Goal: Contribute content: Contribute content

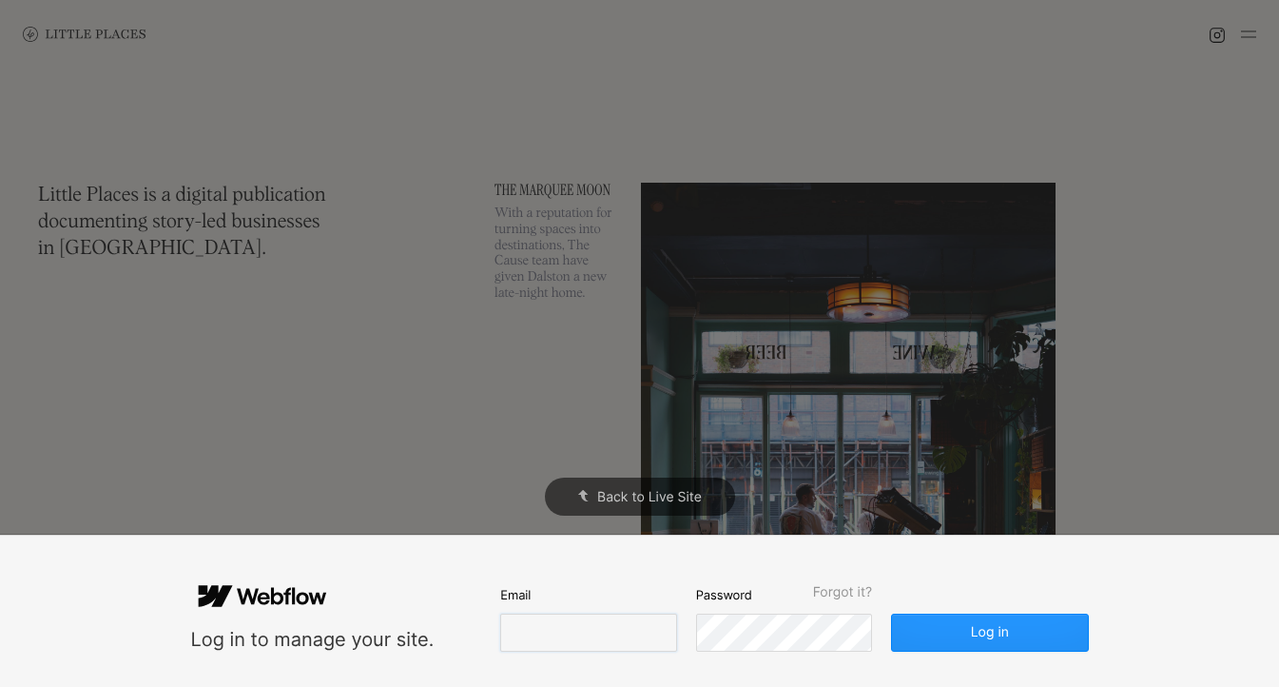
click at [615, 642] on input "email" at bounding box center [588, 632] width 176 height 38
type input "l"
type input "[EMAIL_ADDRESS][DOMAIN_NAME]"
click at [891, 613] on button "Log in" at bounding box center [989, 632] width 197 height 38
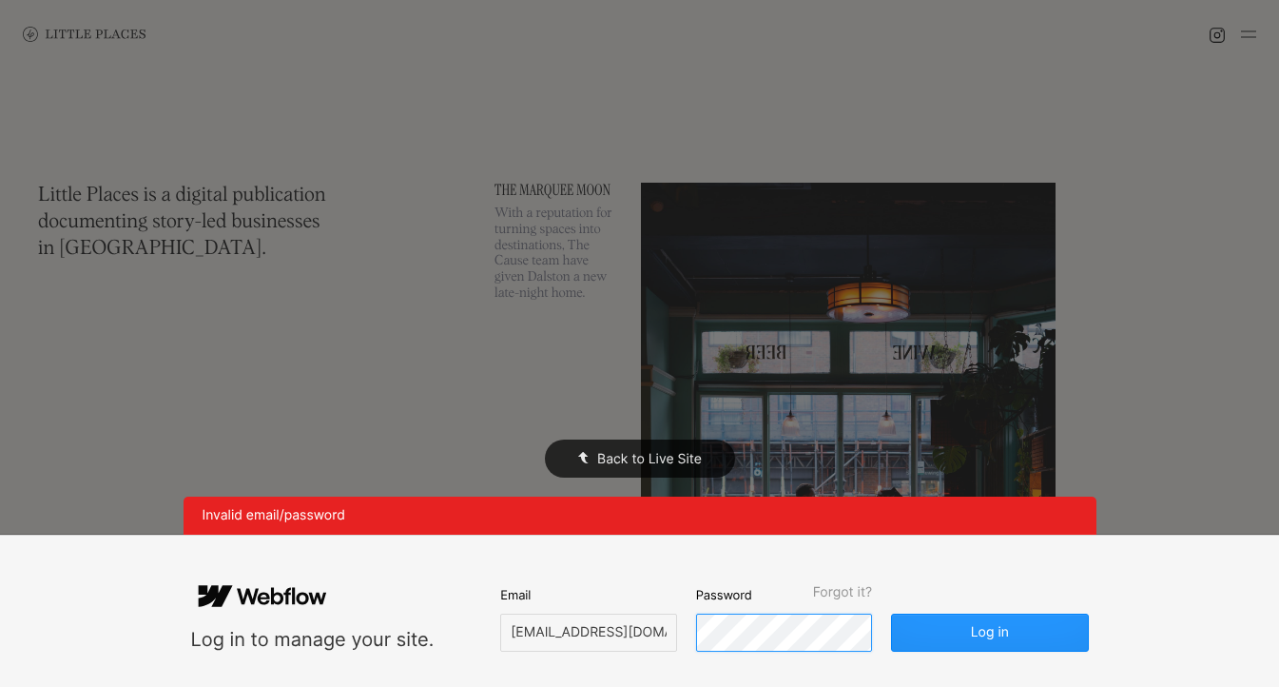
click at [891, 613] on button "Log in" at bounding box center [989, 632] width 197 height 38
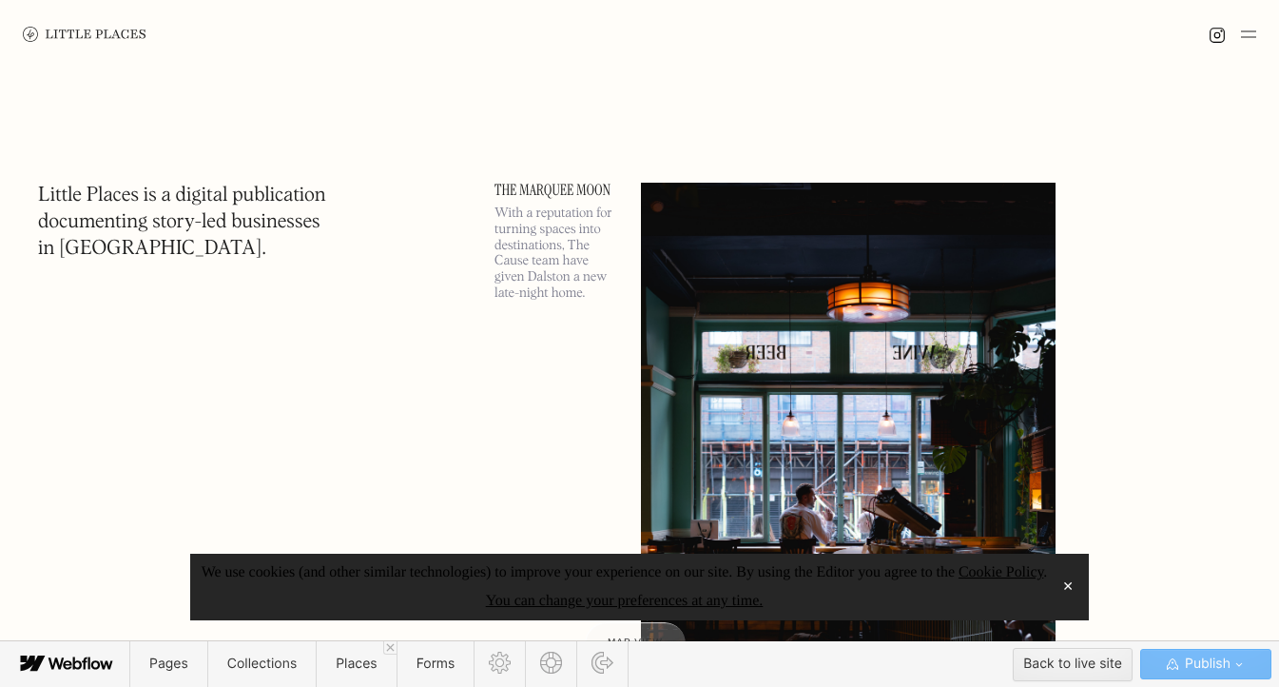
click at [1073, 582] on button "✕" at bounding box center [1068, 586] width 27 height 29
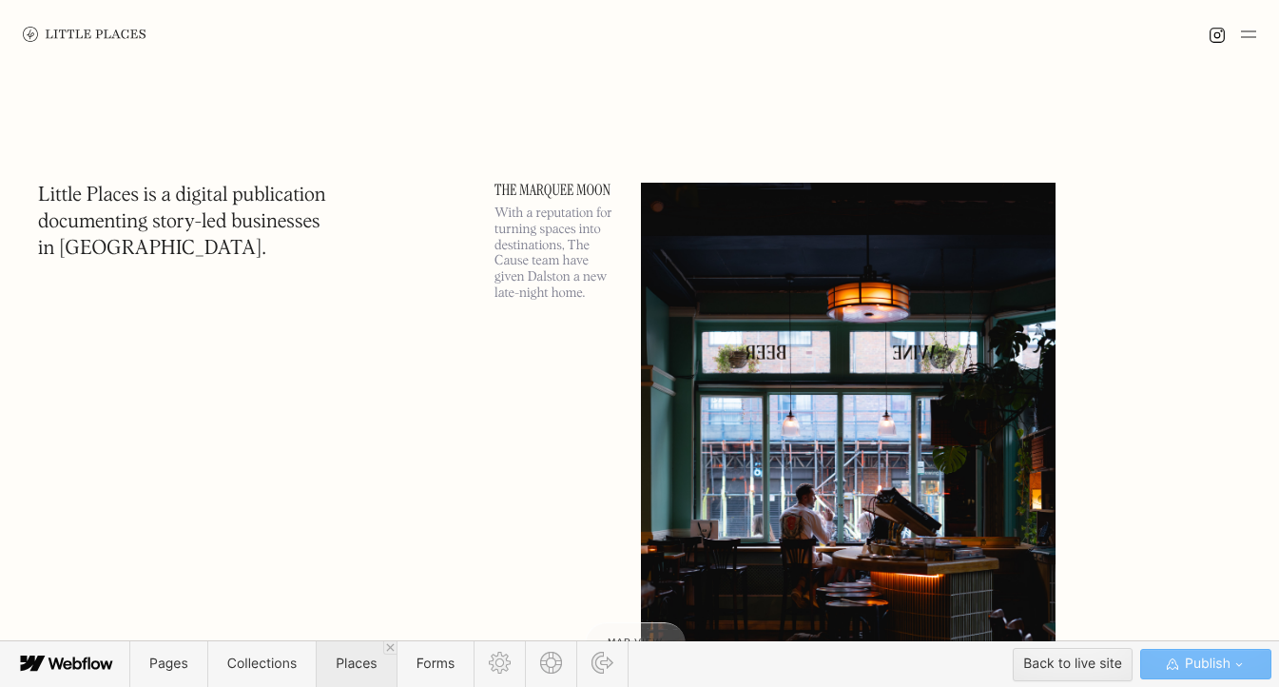
click at [365, 675] on span "Places" at bounding box center [356, 664] width 80 height 46
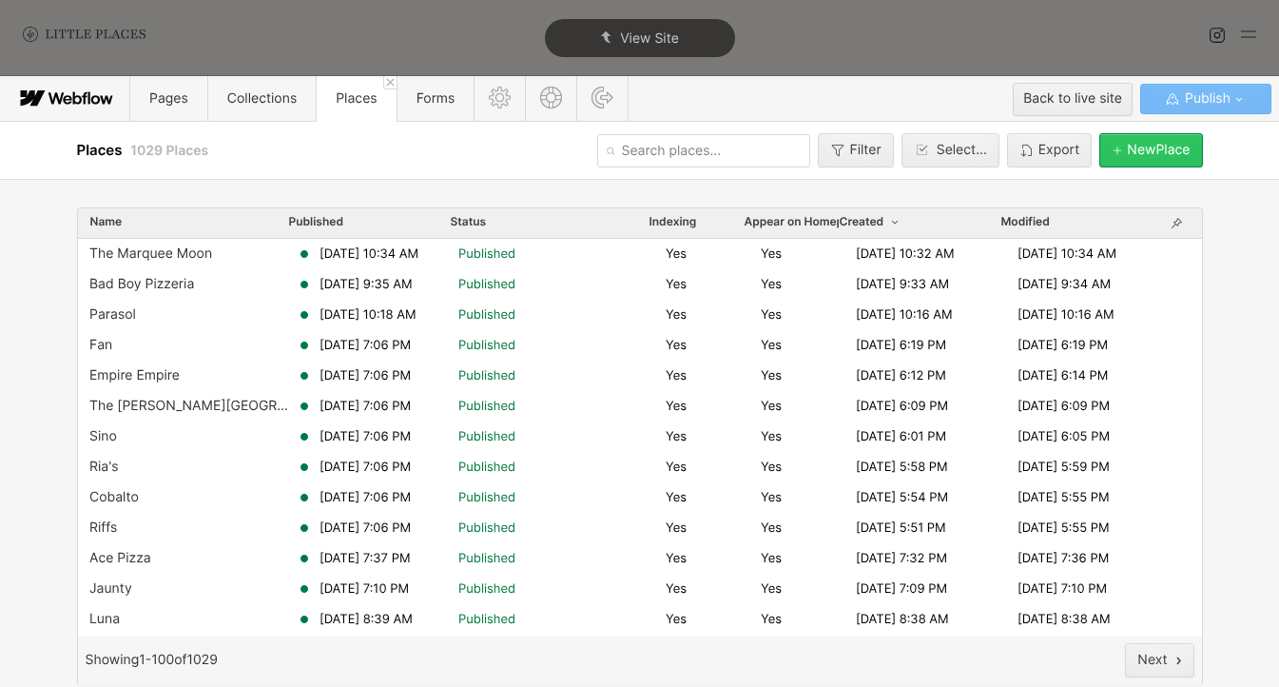
click at [1136, 160] on button "[GEOGRAPHIC_DATA]" at bounding box center [1150, 150] width 103 height 34
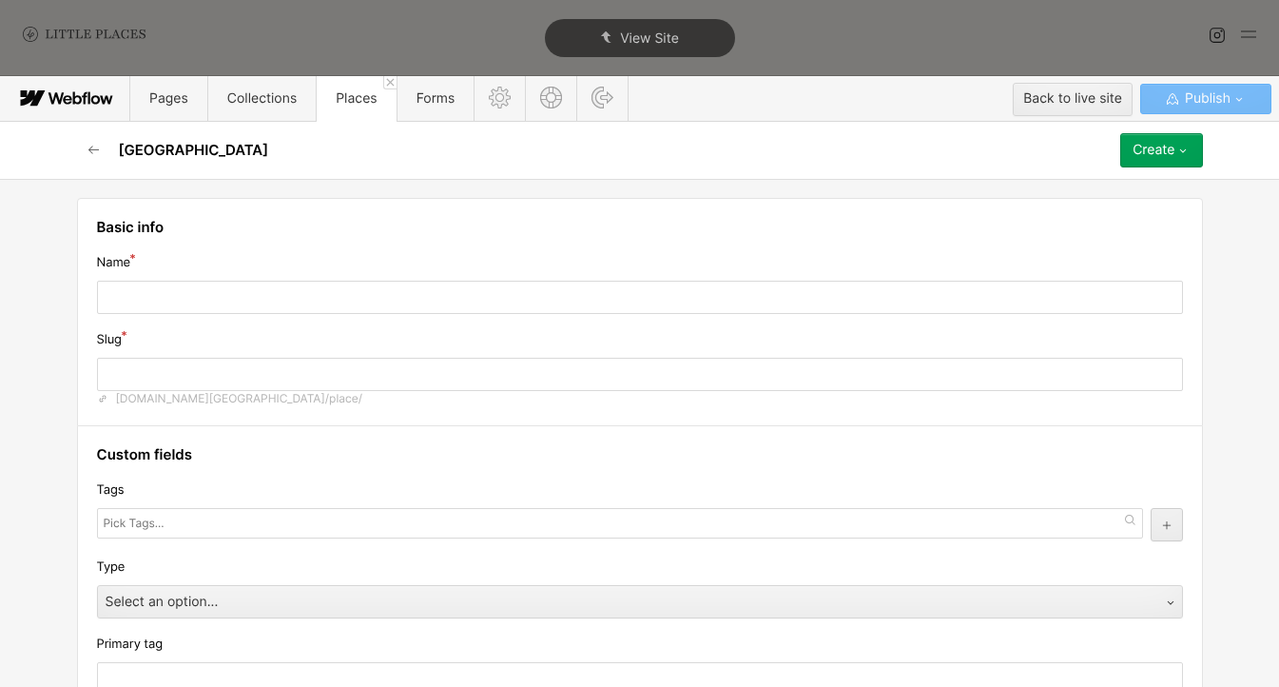
click at [587, 260] on div "Name" at bounding box center [640, 262] width 1086 height 21
click at [584, 291] on input "text" at bounding box center [640, 297] width 1086 height 33
type input "L"
type input "l"
type input "Lag"
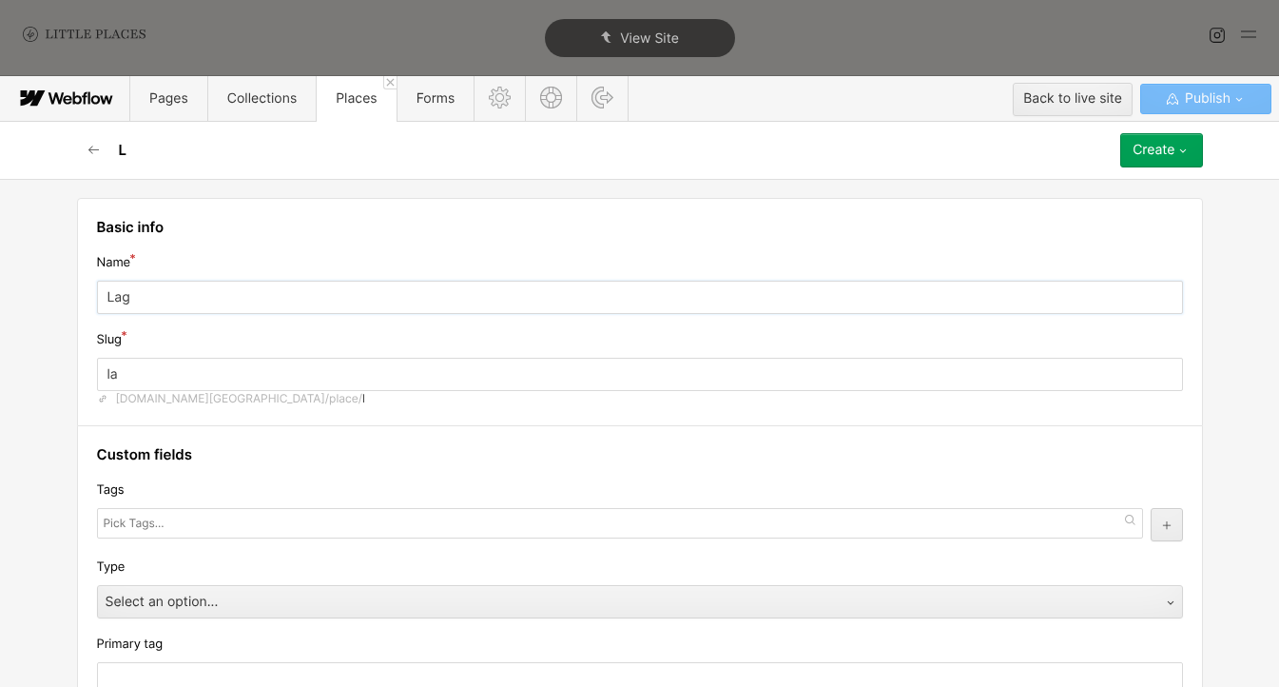
type input "lag"
type input "Laga"
type input "laga"
type input "Lagan"
type input "lagan"
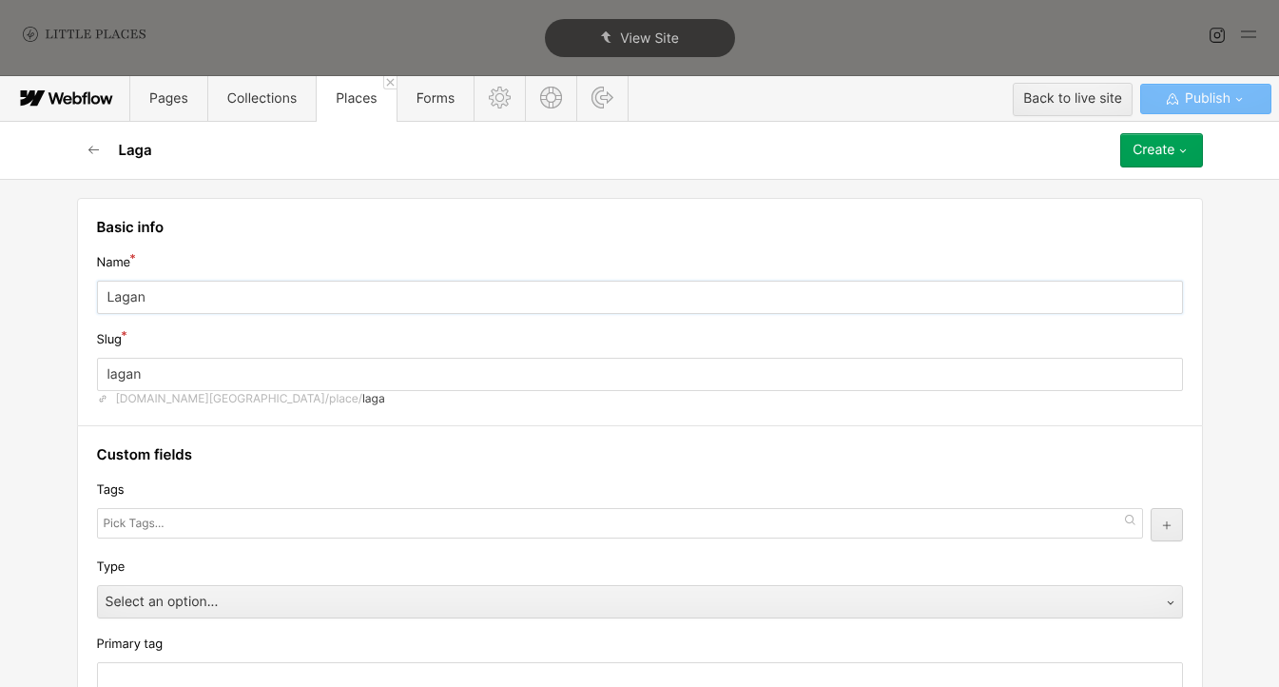
type input "[PERSON_NAME]"
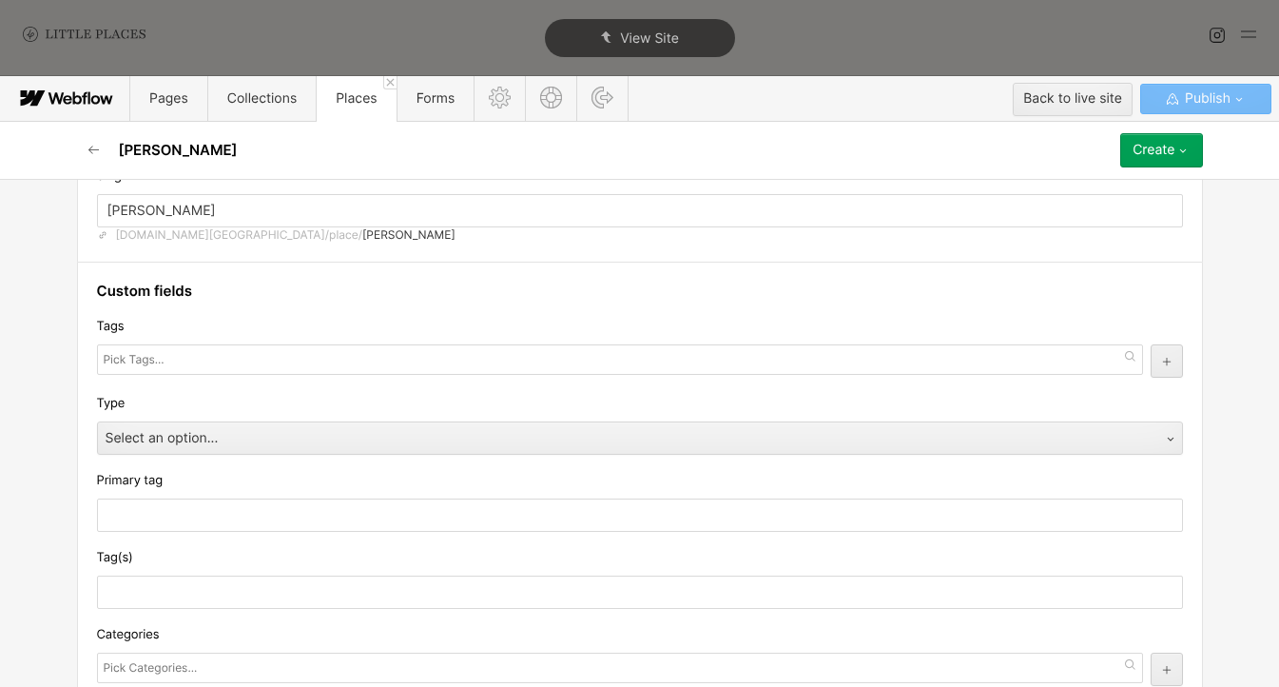
scroll to position [210, 0]
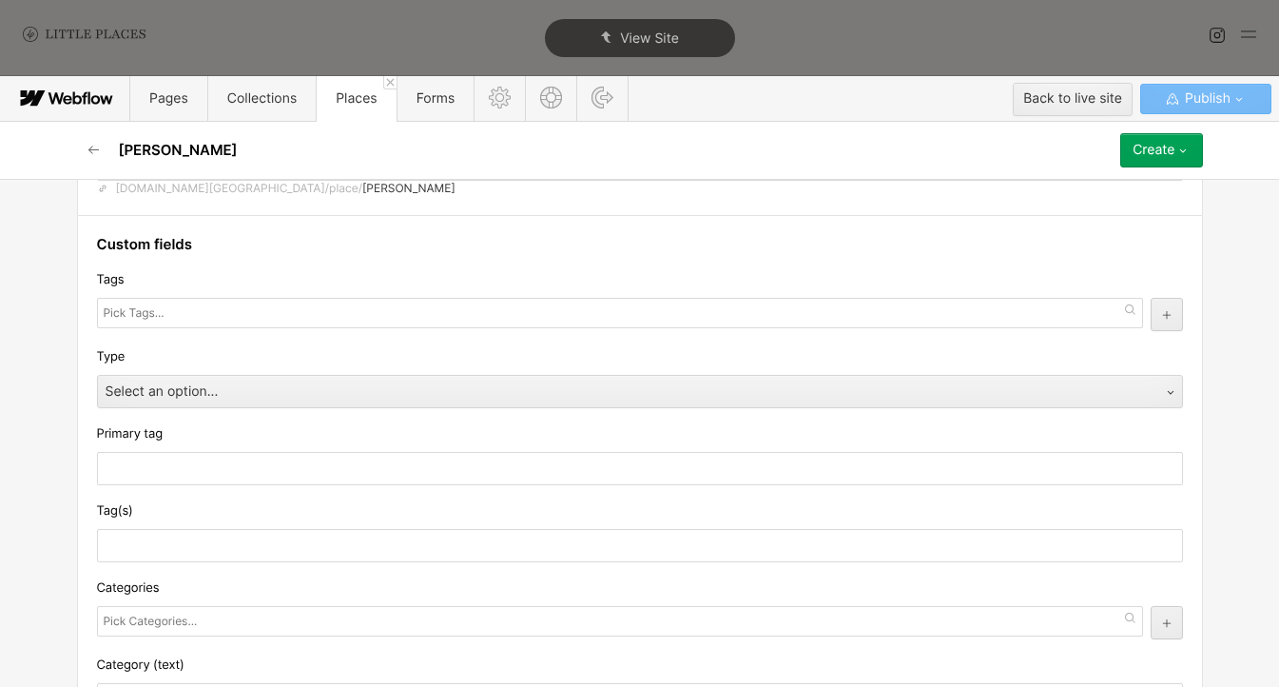
type input "[PERSON_NAME]"
click at [116, 322] on input "text" at bounding box center [136, 313] width 65 height 27
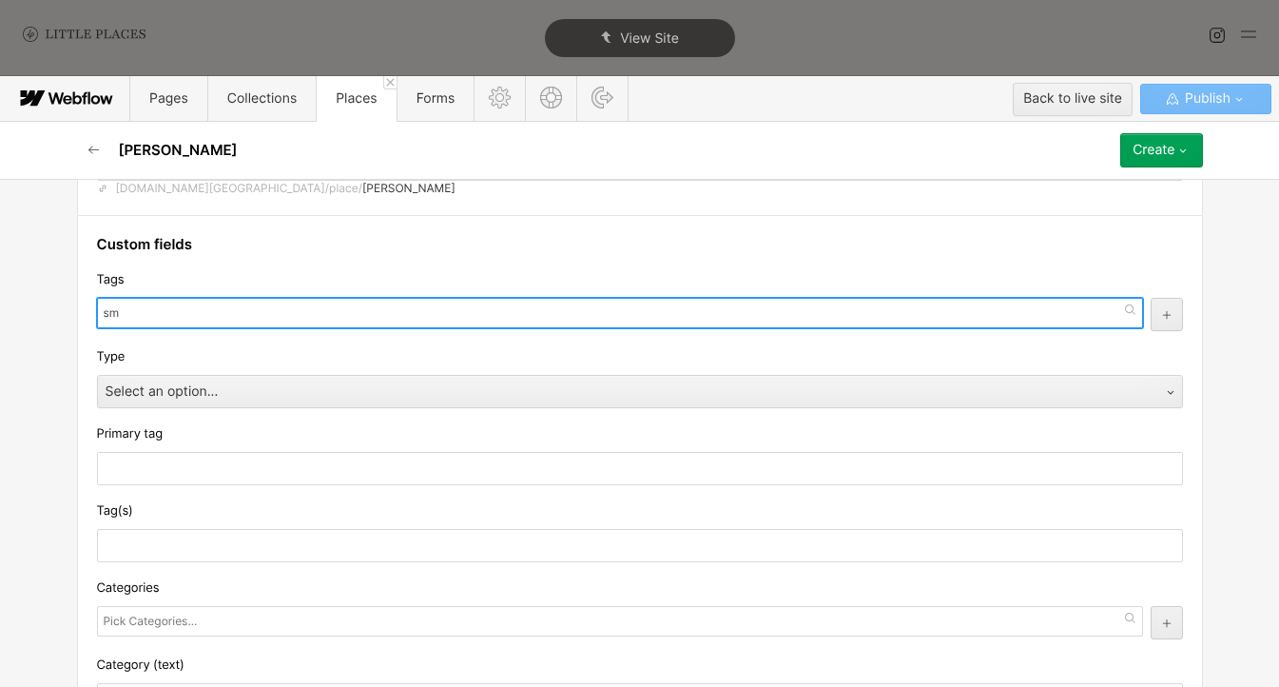
type input "s"
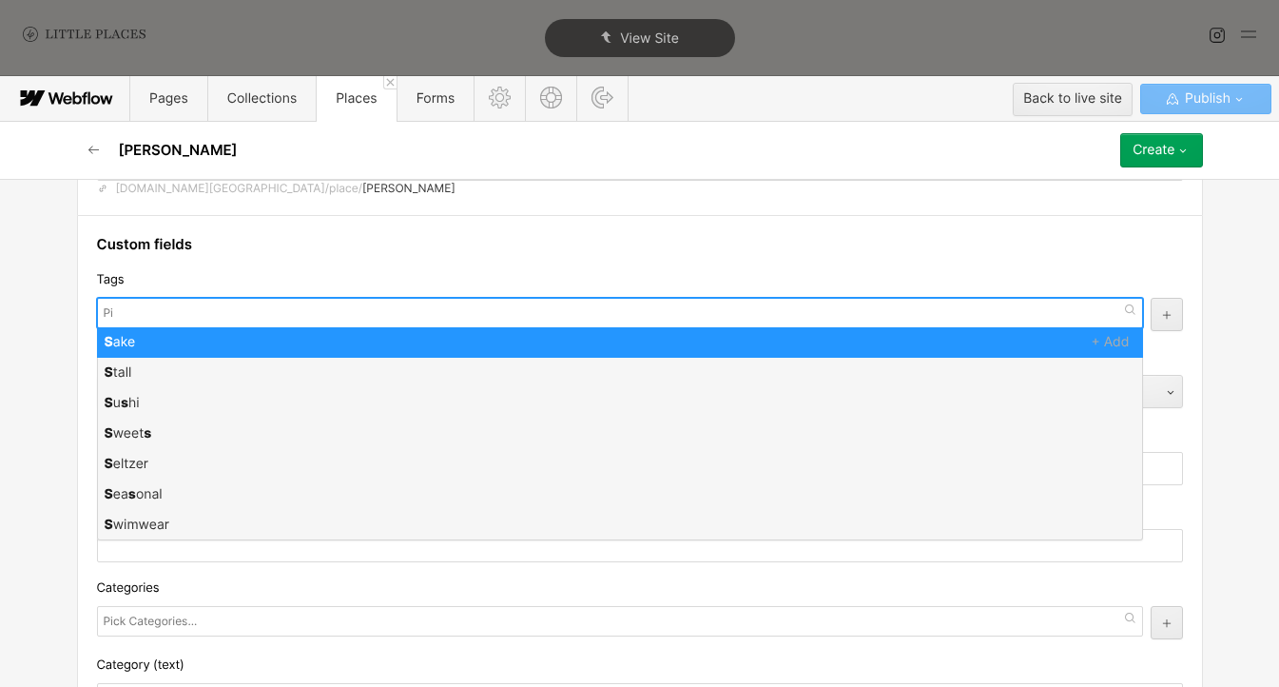
type input "e"
type input "med"
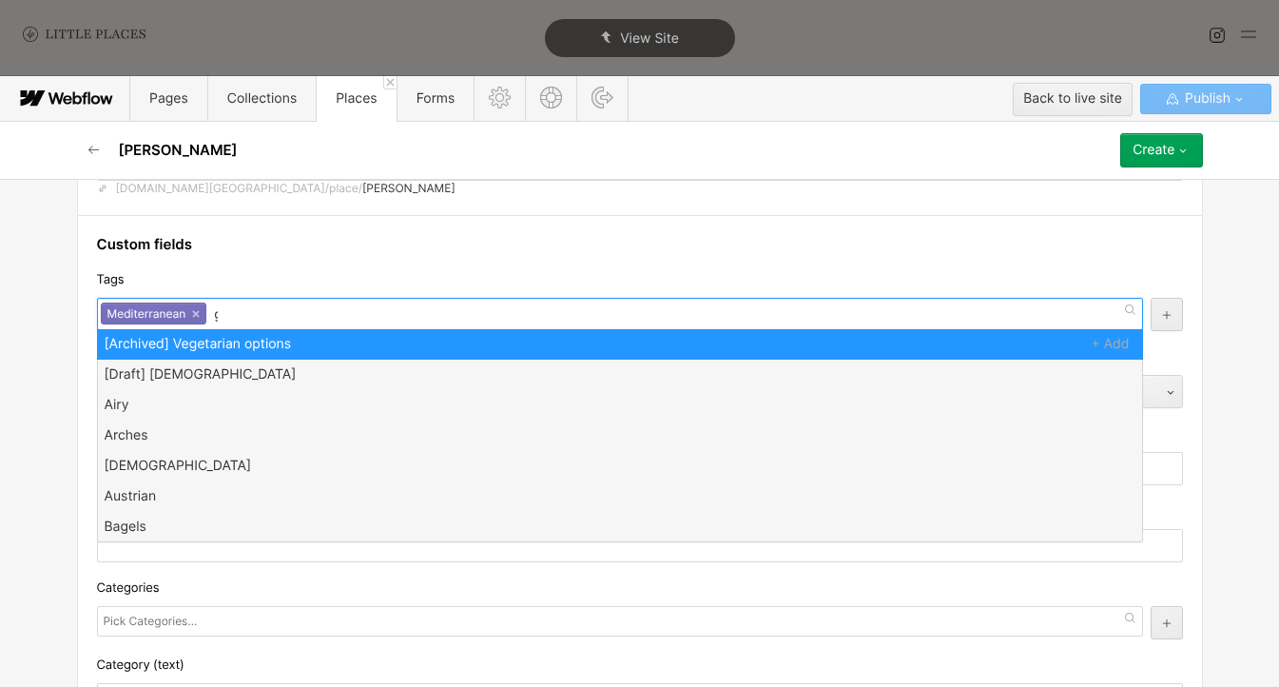
scroll to position [0, 0]
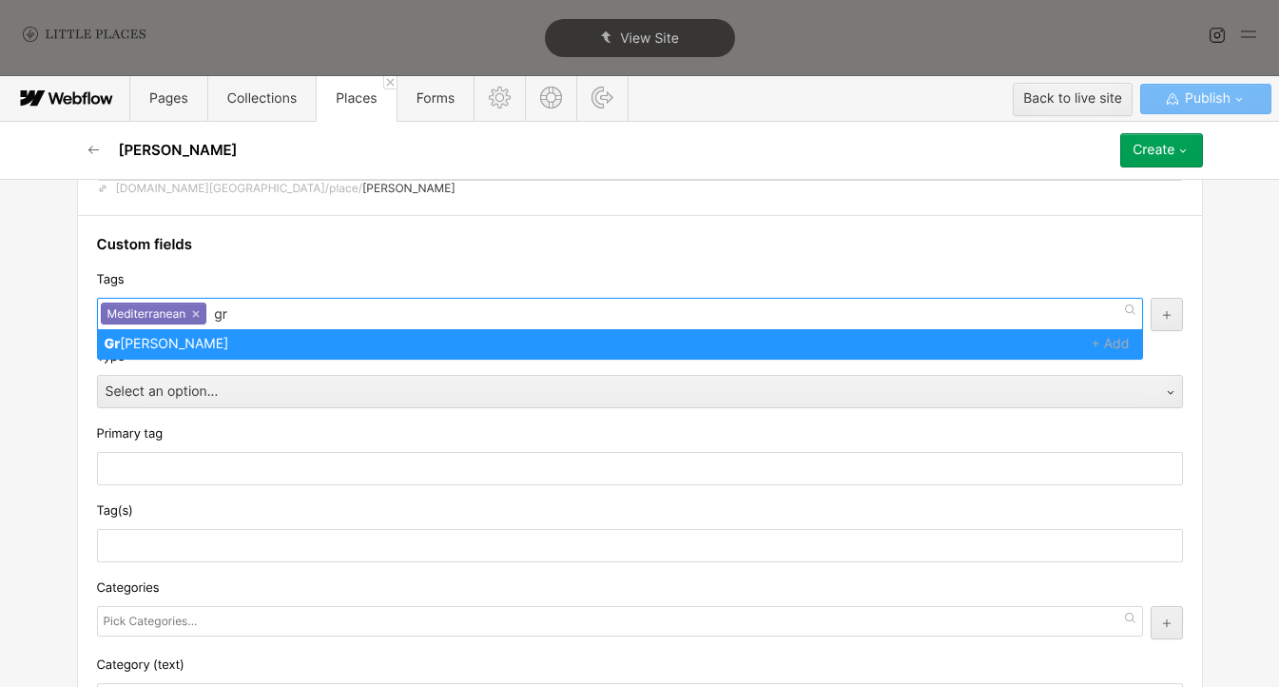
type input "g"
type input "smal"
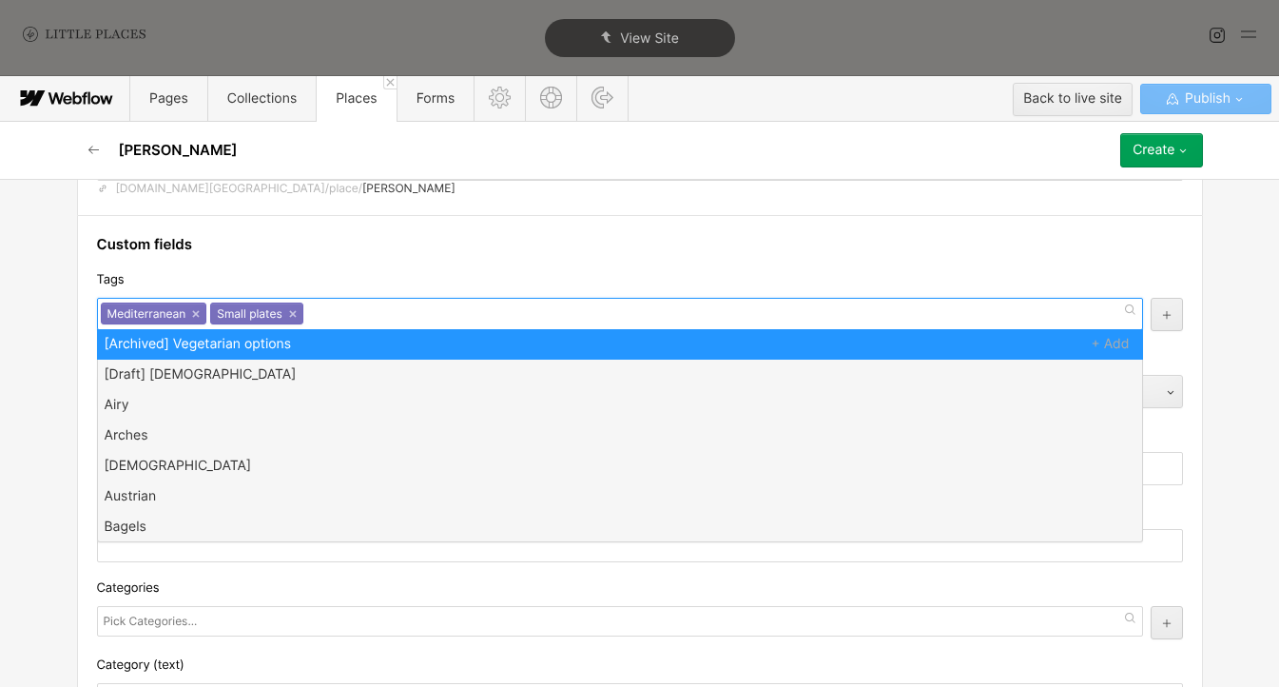
type input "w"
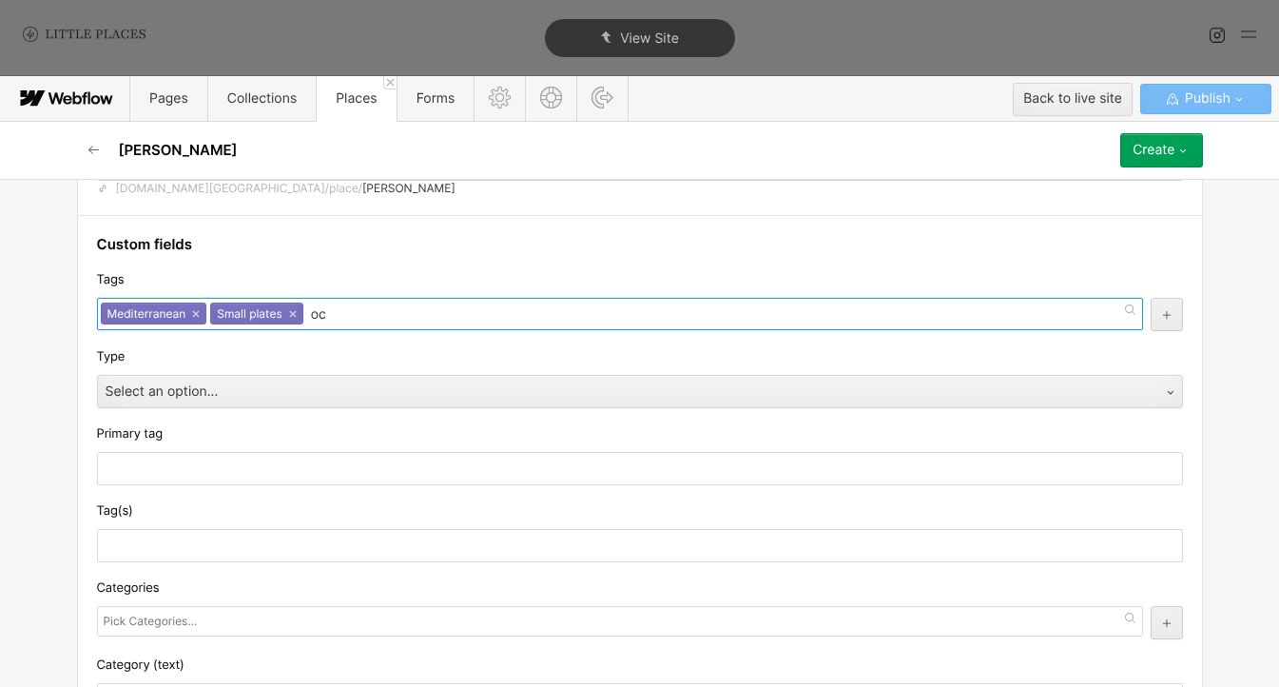
type input "o"
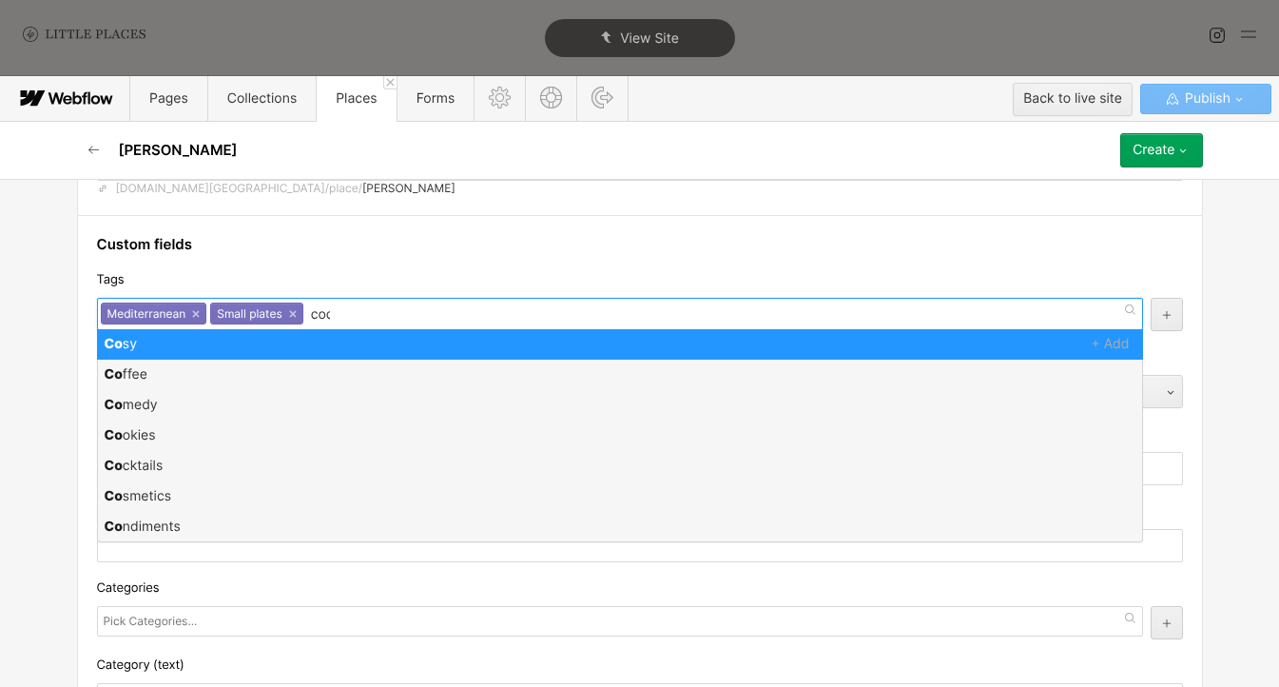
type input "cock"
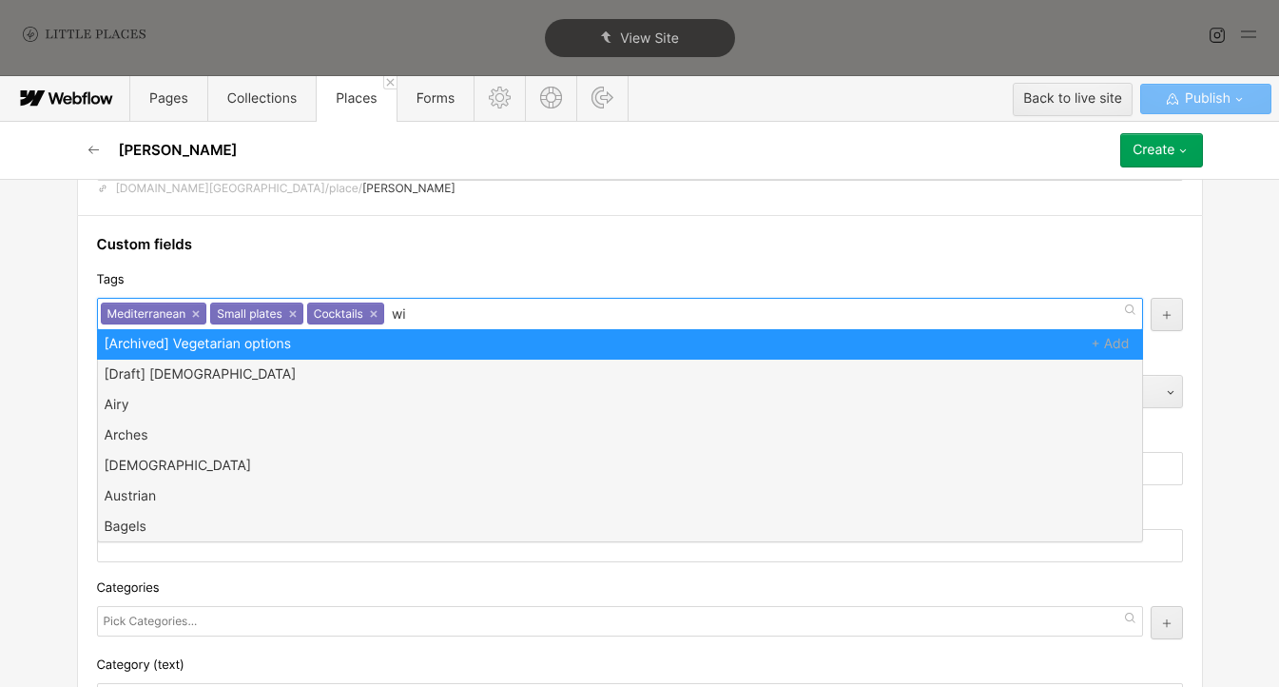
type input "wine"
type input "ind"
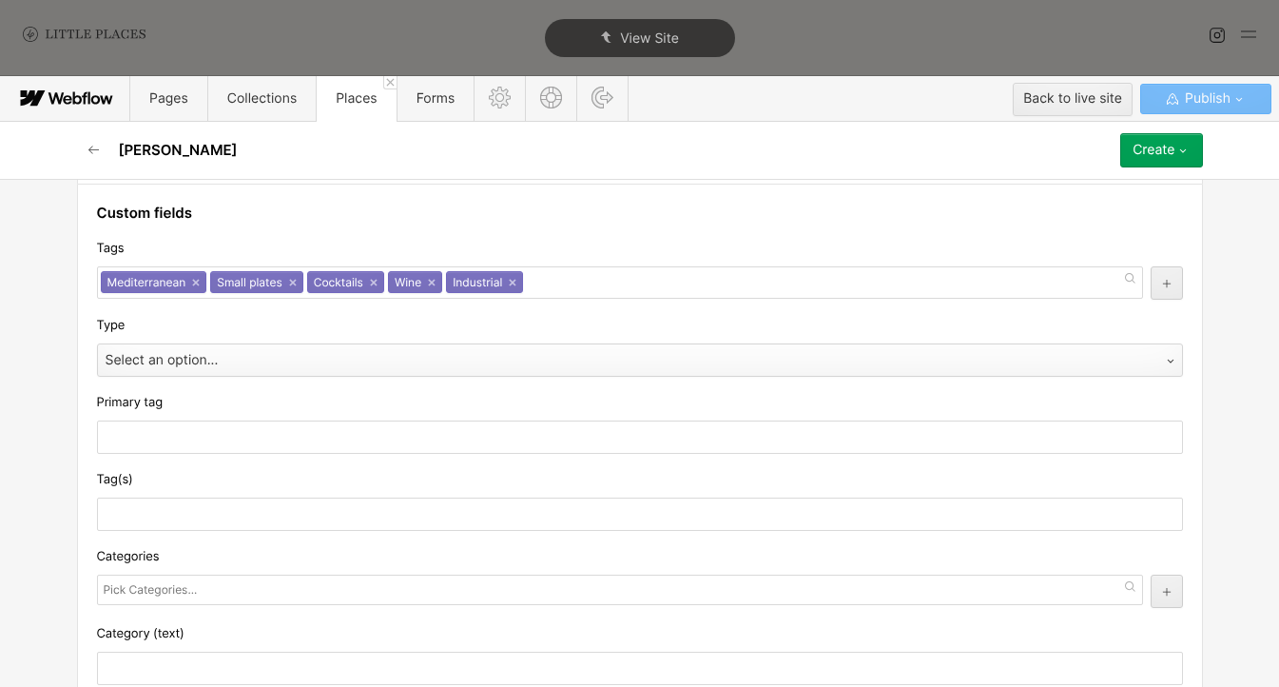
click at [349, 353] on div "Select an option..." at bounding box center [621, 360] width 1046 height 30
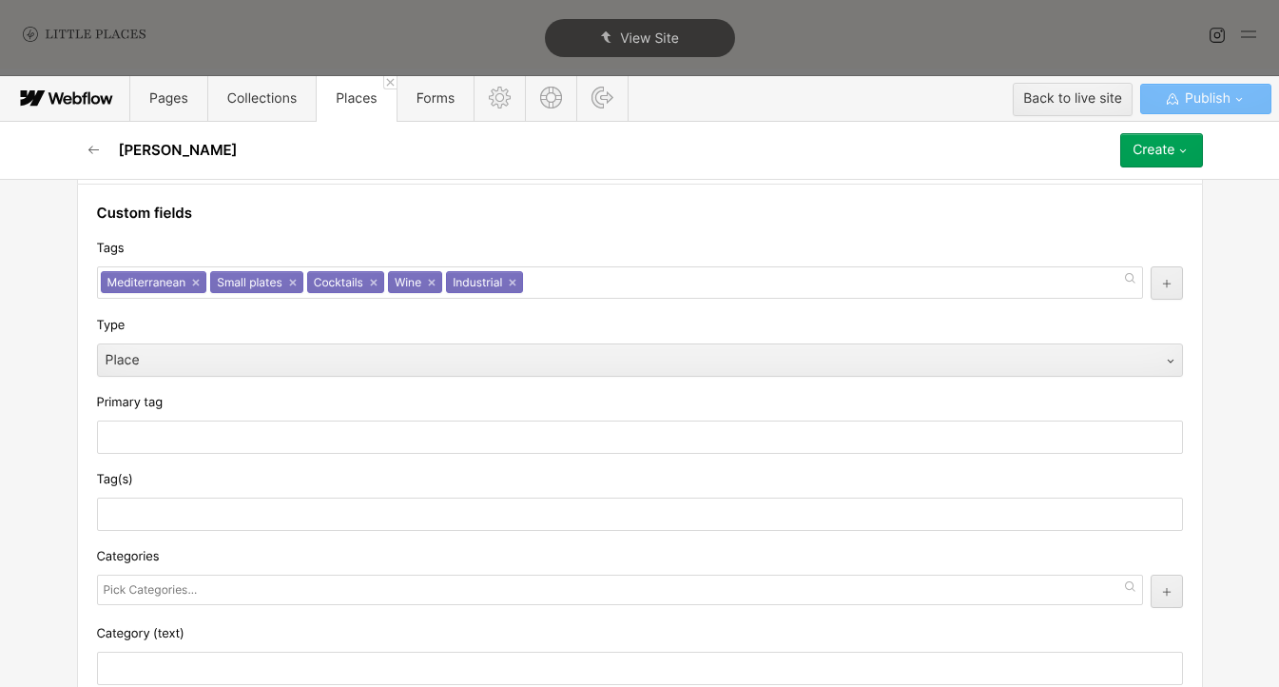
scroll to position [323, 0]
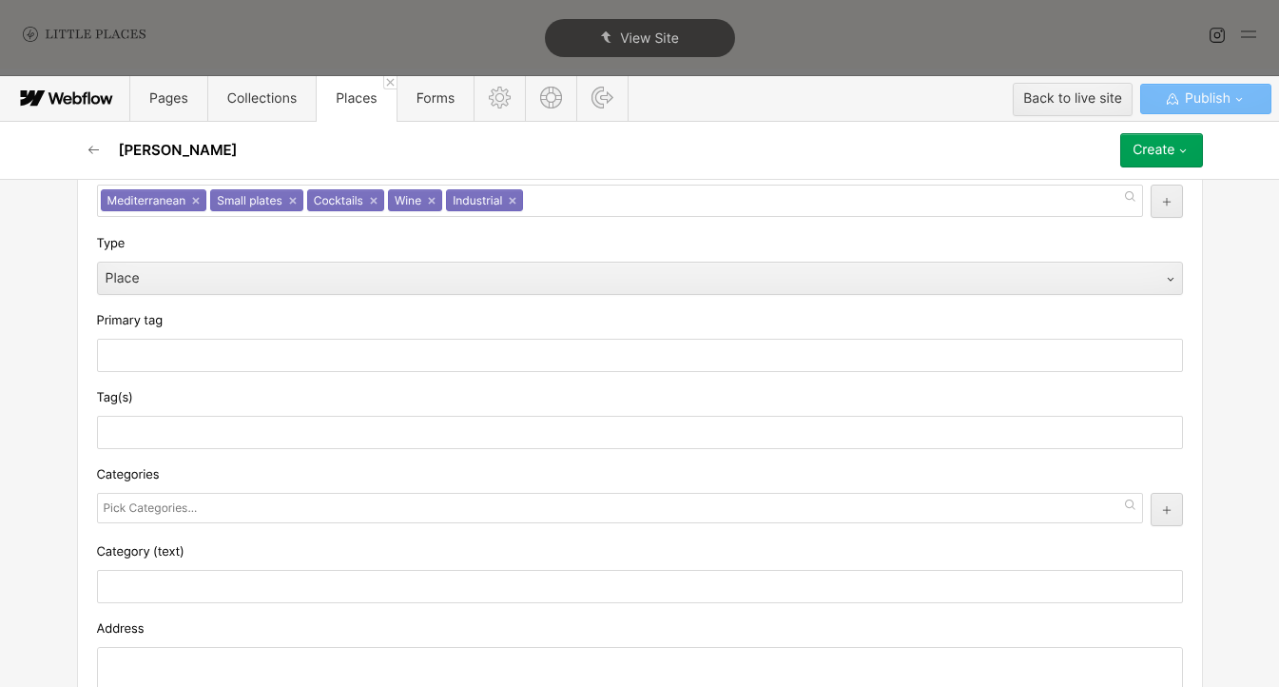
click at [151, 509] on input "text" at bounding box center [153, 508] width 98 height 27
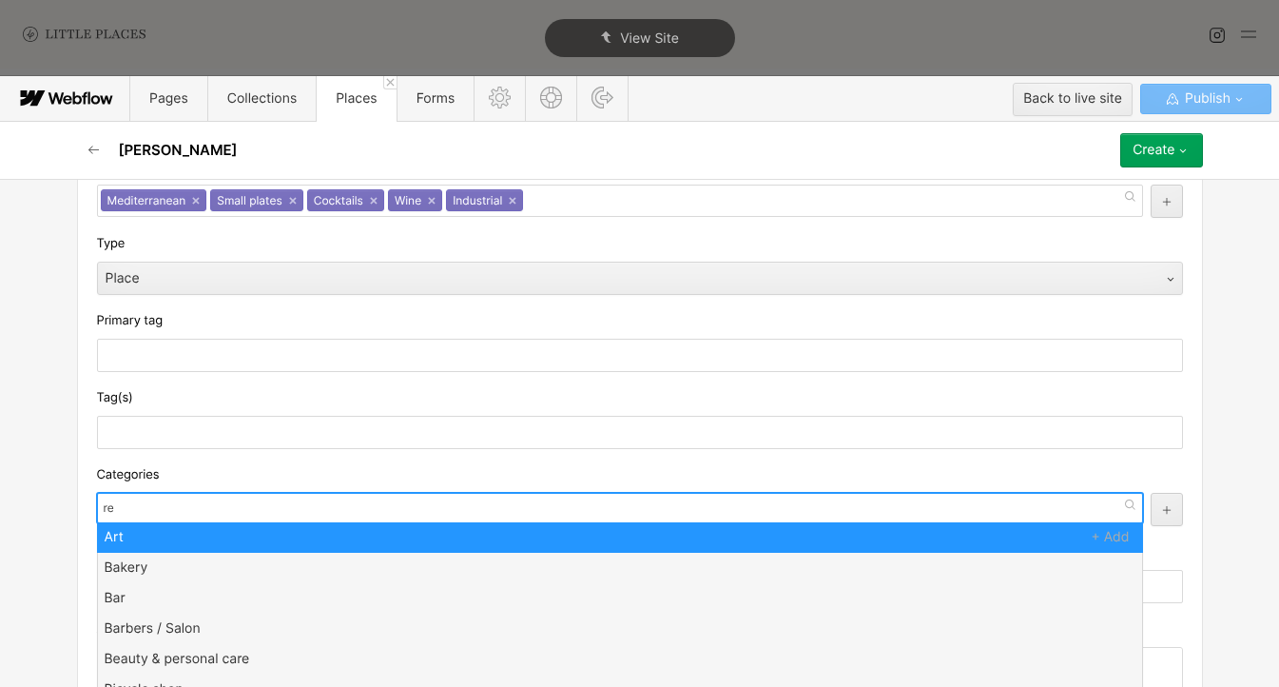
type input "res"
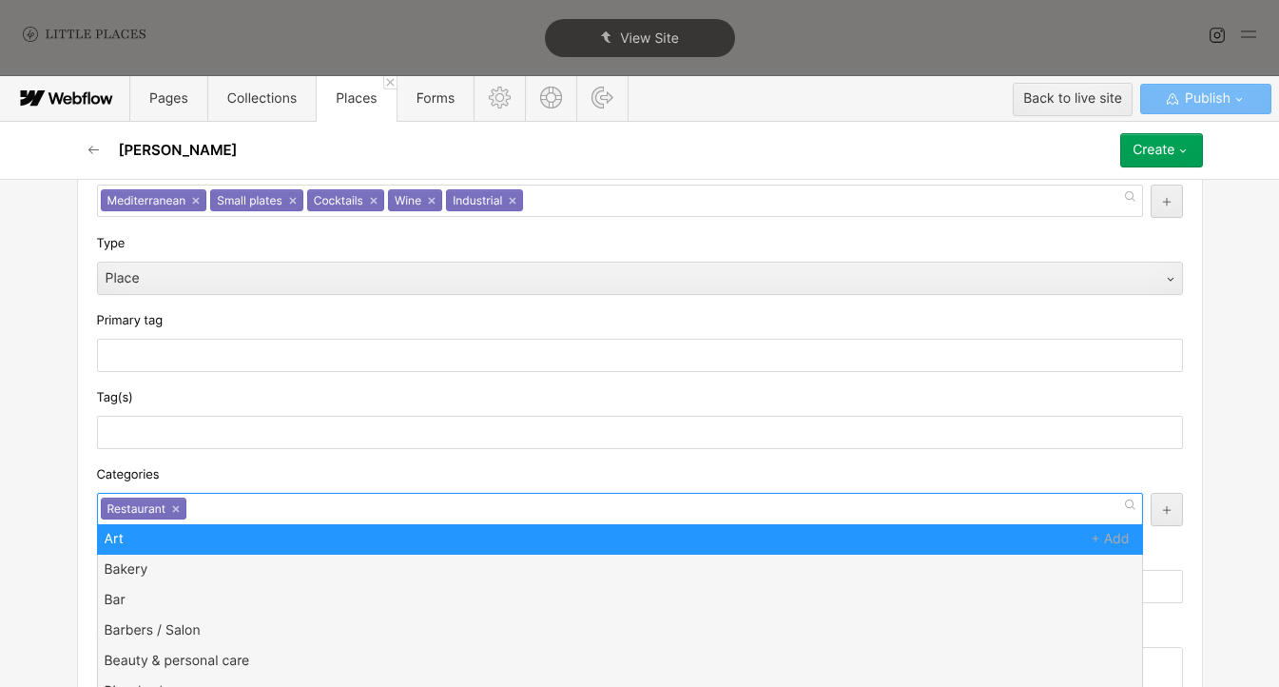
scroll to position [0, 0]
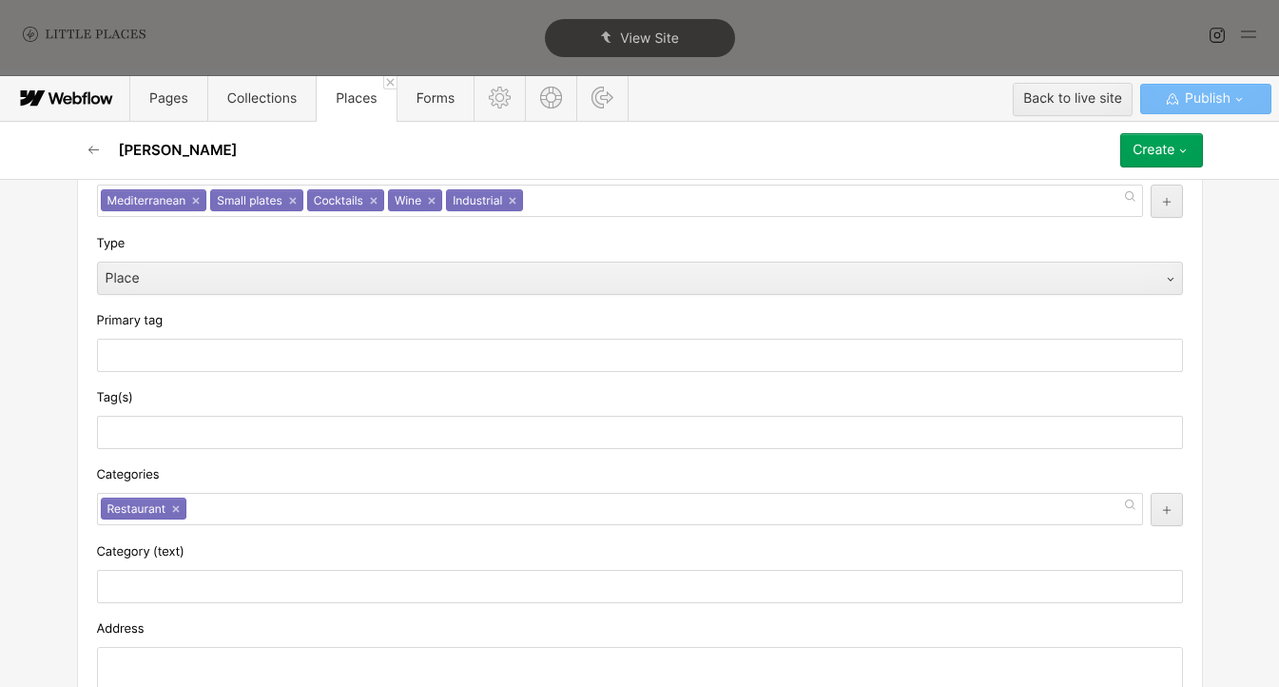
click at [193, 484] on div "Categories" at bounding box center [640, 474] width 1086 height 21
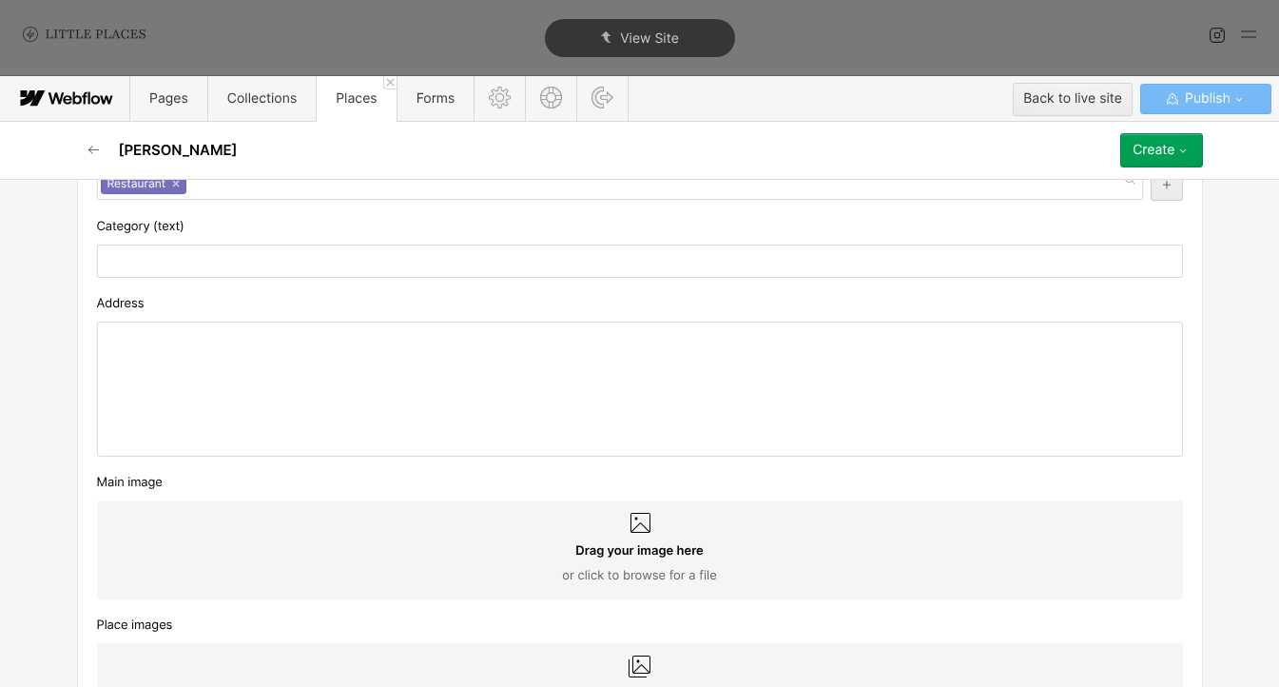
scroll to position [667, 0]
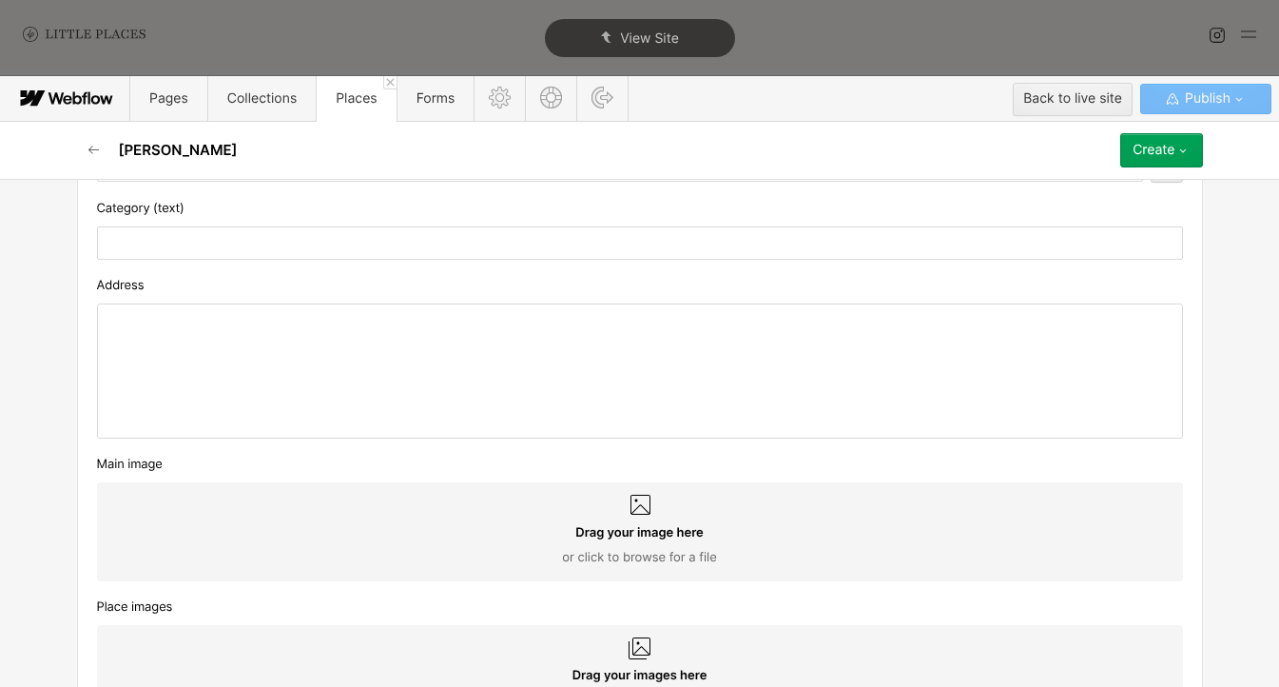
click at [421, 335] on div at bounding box center [640, 370] width 1084 height 133
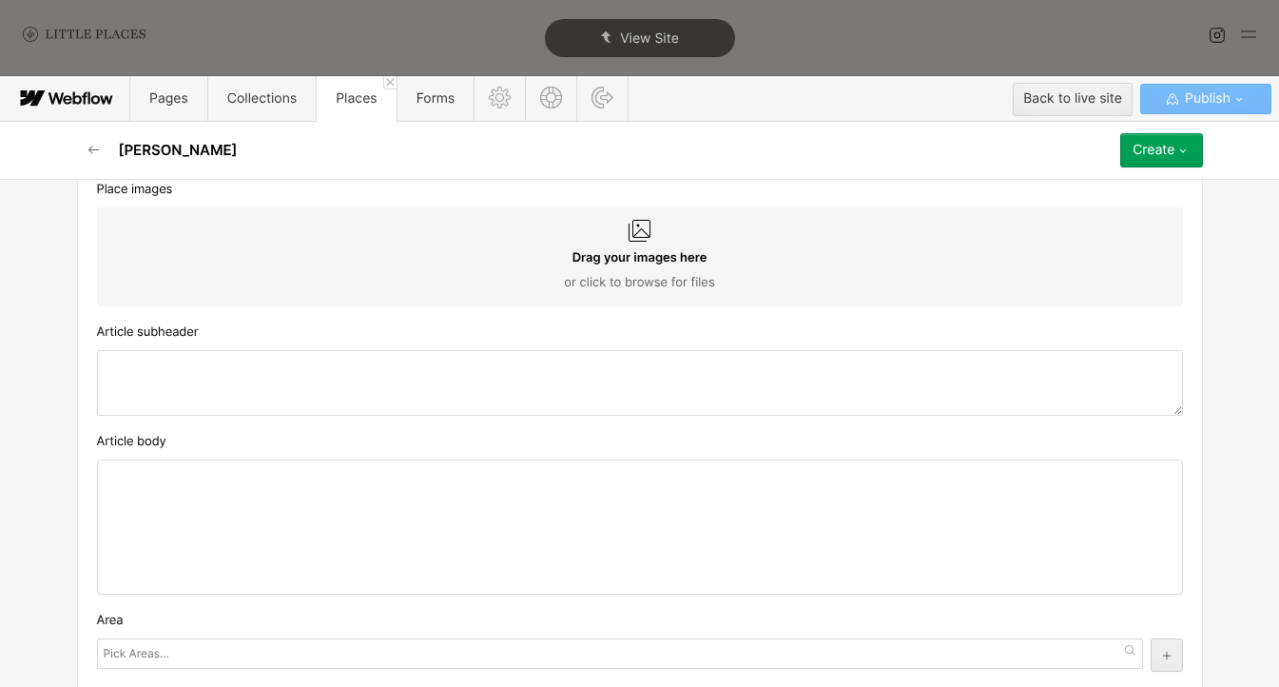
scroll to position [1096, 0]
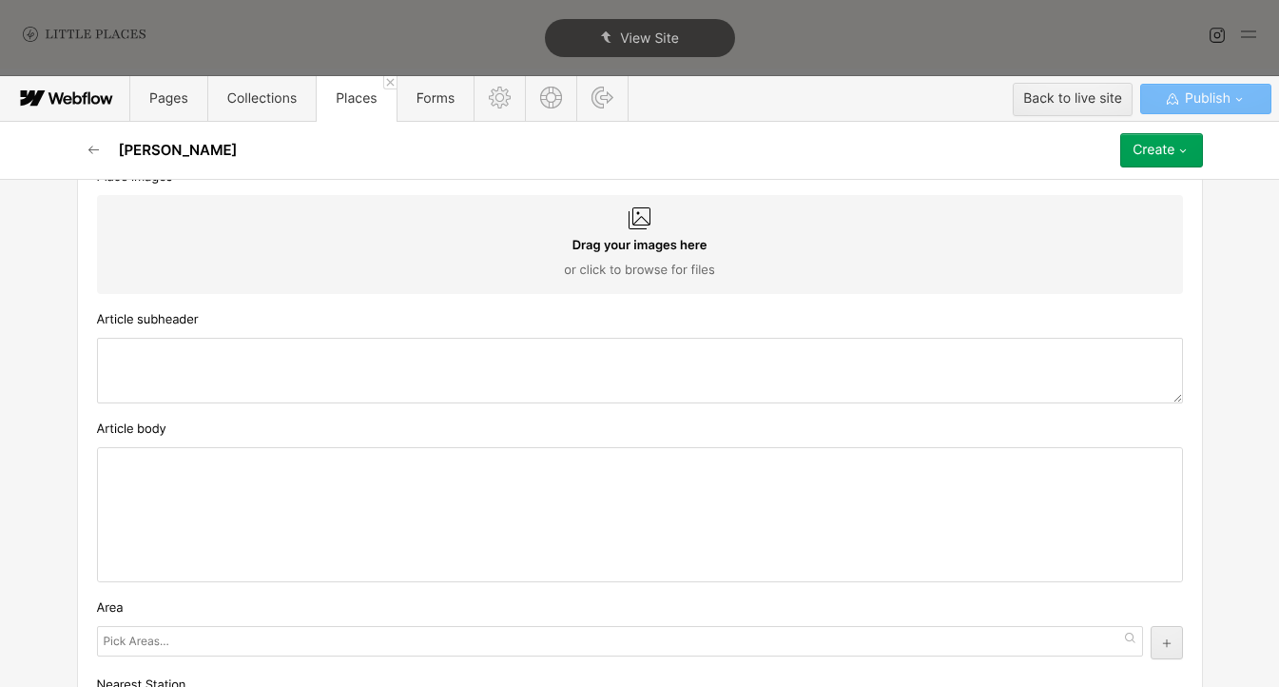
click at [520, 475] on div at bounding box center [640, 514] width 1084 height 133
click at [542, 472] on div at bounding box center [640, 514] width 1084 height 133
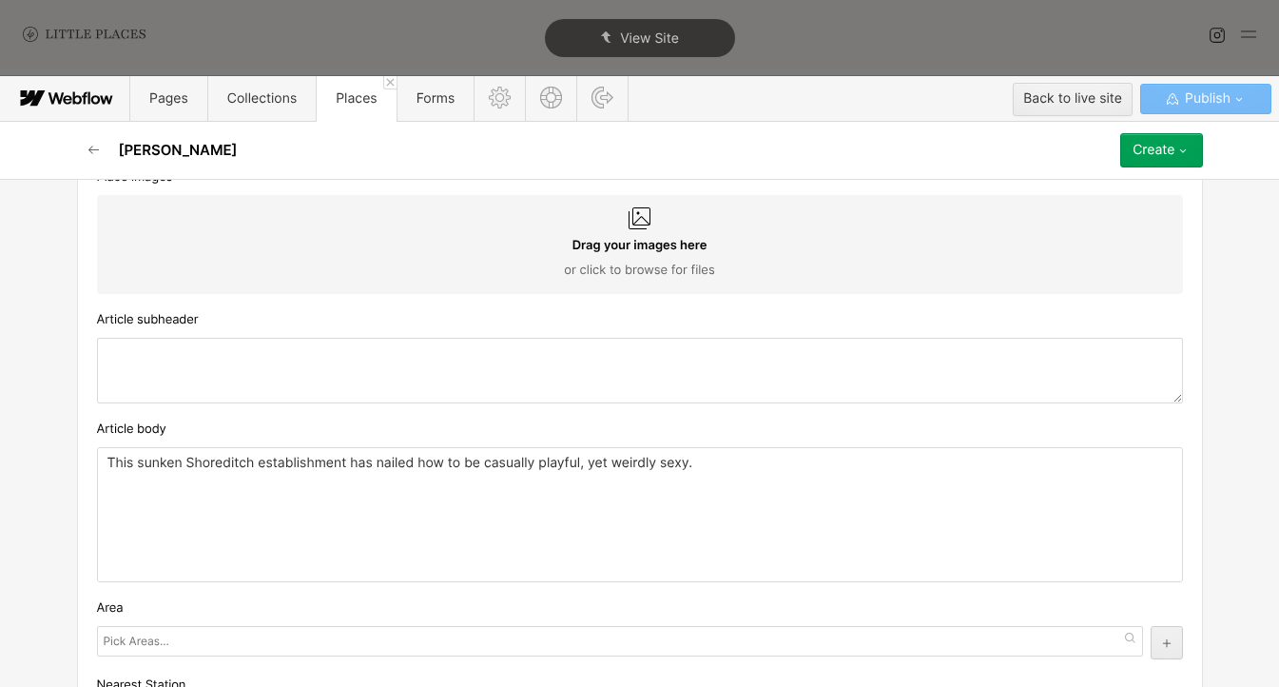
click at [110, 460] on p "This sunken Shoreditch establishment has nailed how to be casually playful, yet…" at bounding box center [639, 463] width 1065 height 15
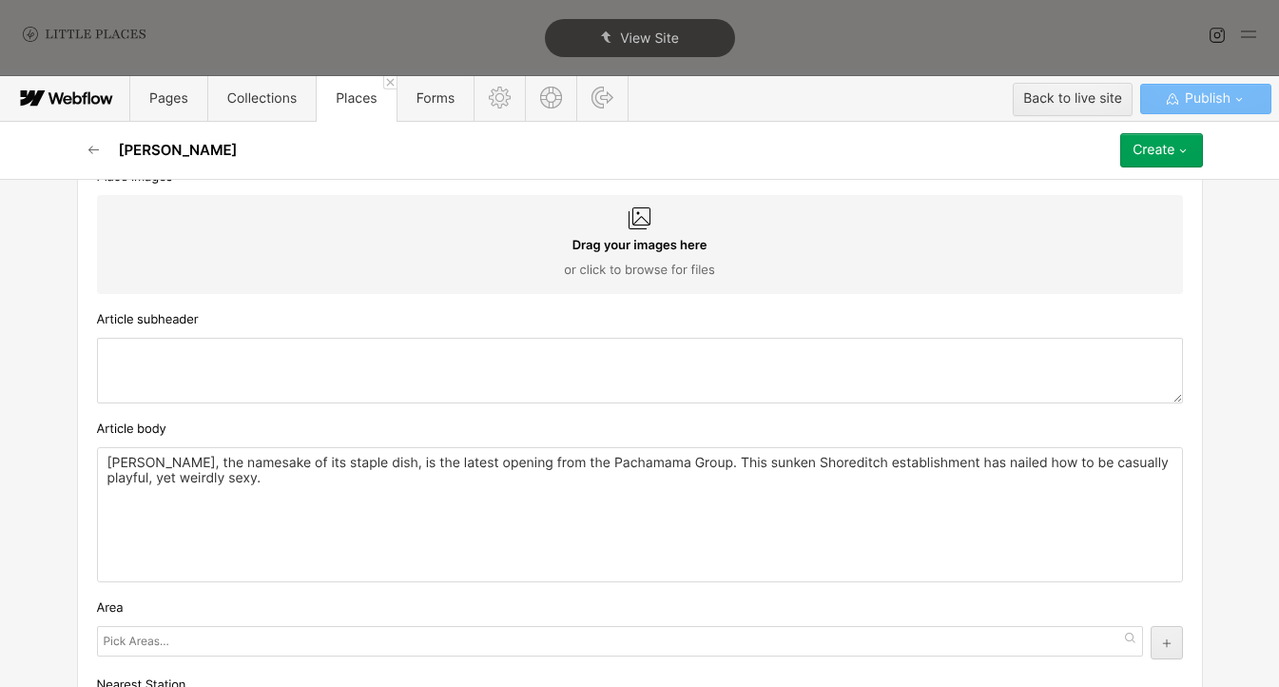
click at [360, 501] on div "[PERSON_NAME], the namesake of its staple dish, is the latest opening from the …" at bounding box center [640, 514] width 1084 height 133
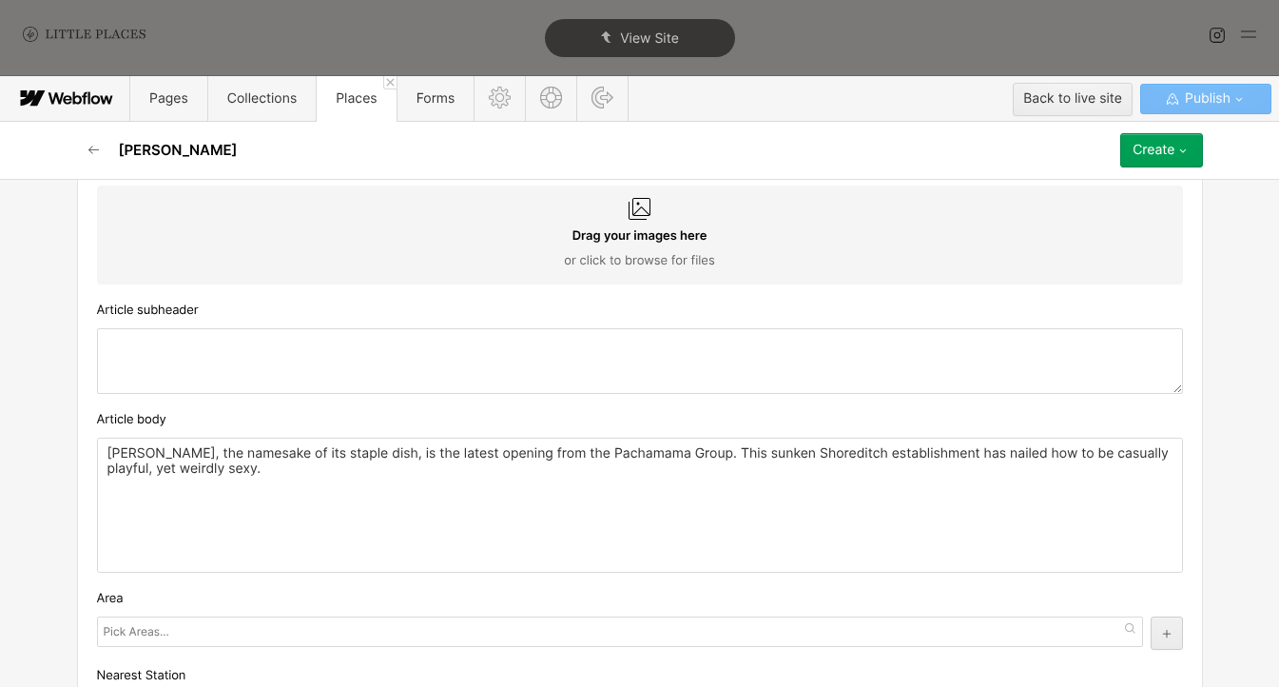
scroll to position [1105, 0]
click at [454, 447] on div "[PERSON_NAME], the namesake of its staple dish, is the latest opening from the …" at bounding box center [640, 505] width 1084 height 133
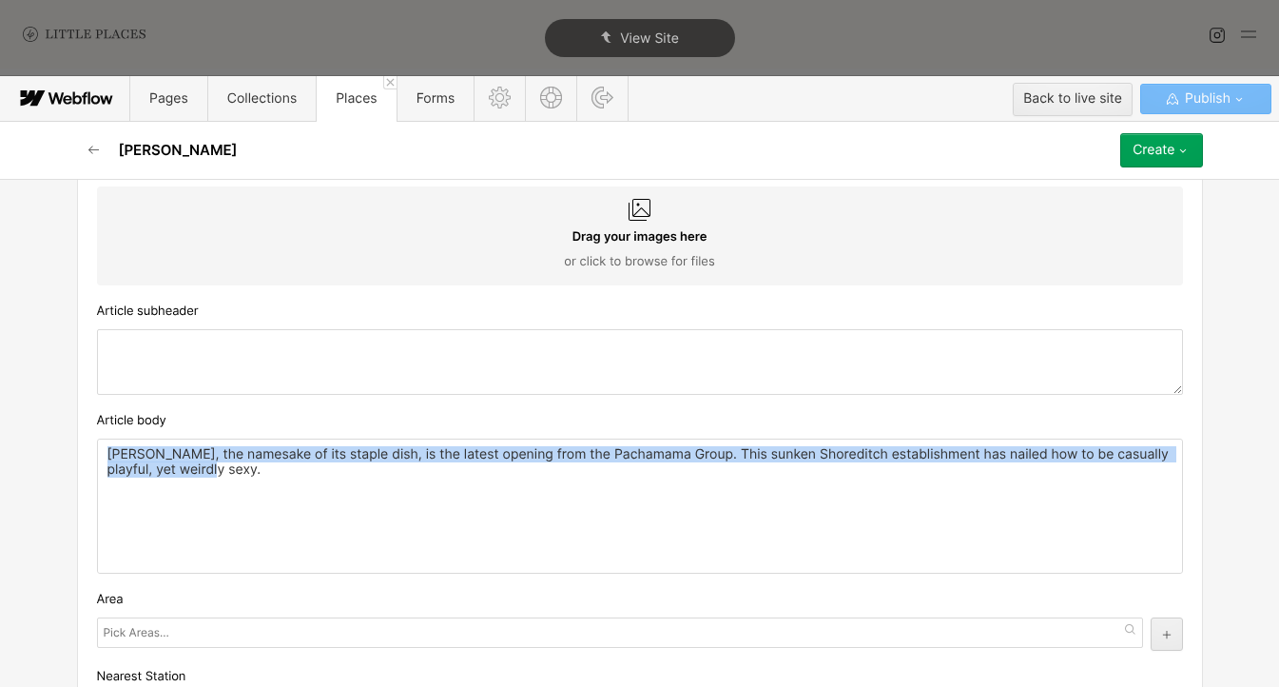
click at [454, 447] on div "[PERSON_NAME], the namesake of its staple dish, is the latest opening from the …" at bounding box center [640, 505] width 1084 height 133
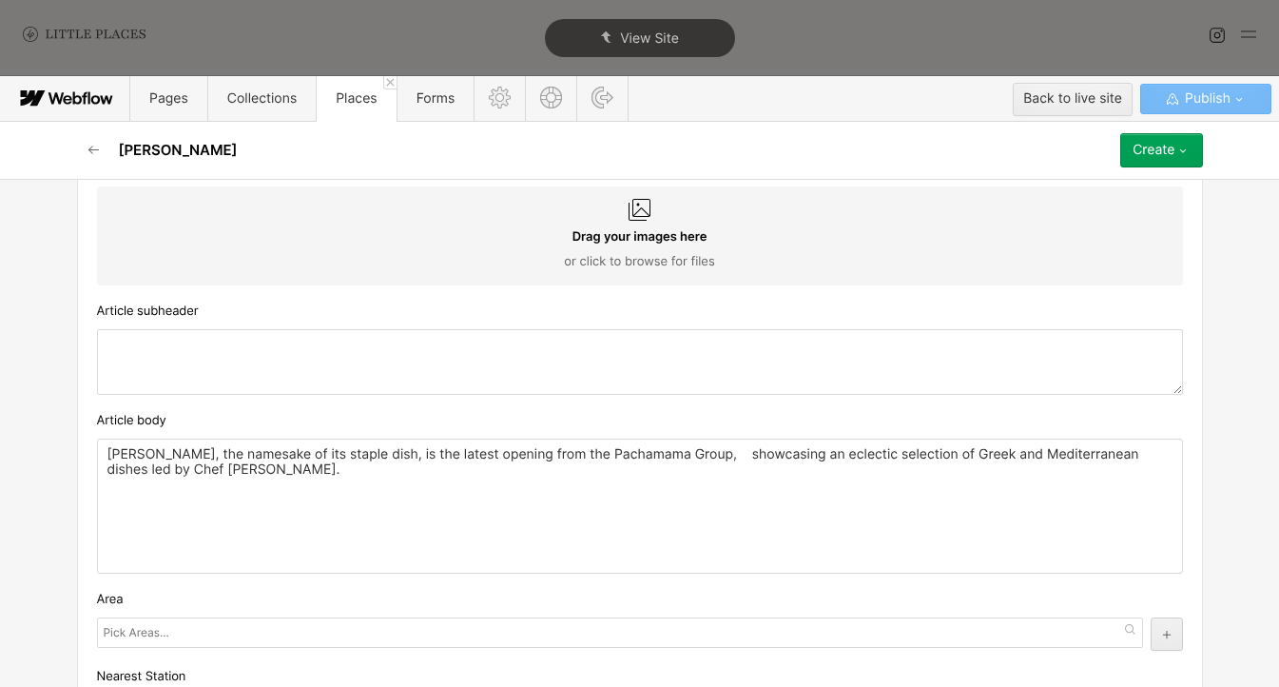
click at [475, 499] on div "[PERSON_NAME], the namesake of its staple dish, is the latest opening from the …" at bounding box center [640, 505] width 1084 height 133
click at [687, 455] on p "[PERSON_NAME], the namesake of its staple dish, is the latest opening from the …" at bounding box center [639, 462] width 1065 height 30
click at [417, 375] on textarea at bounding box center [640, 362] width 1086 height 66
click at [411, 371] on textarea at bounding box center [640, 362] width 1086 height 66
paste textarea "This sunken Shoreditch establishment has nailed how to be casually playful, yet…"
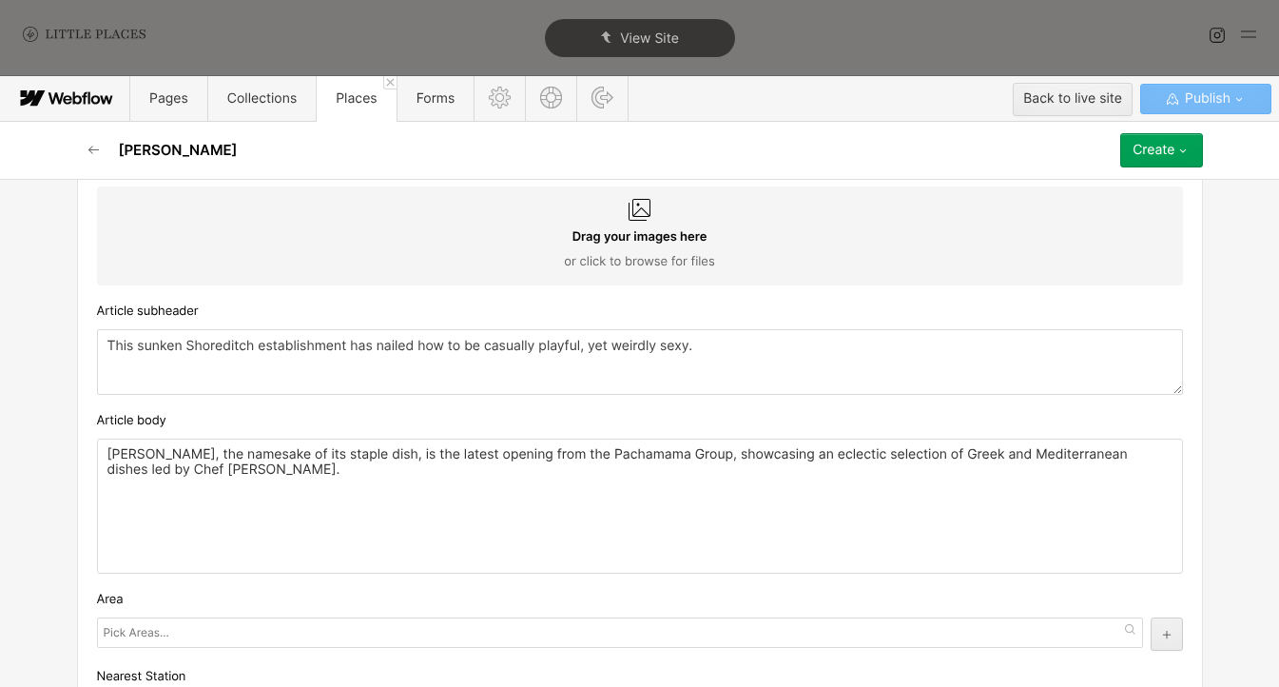
click at [437, 496] on div "[PERSON_NAME], the namesake of its staple dish, is the latest opening from the …" at bounding box center [640, 505] width 1084 height 133
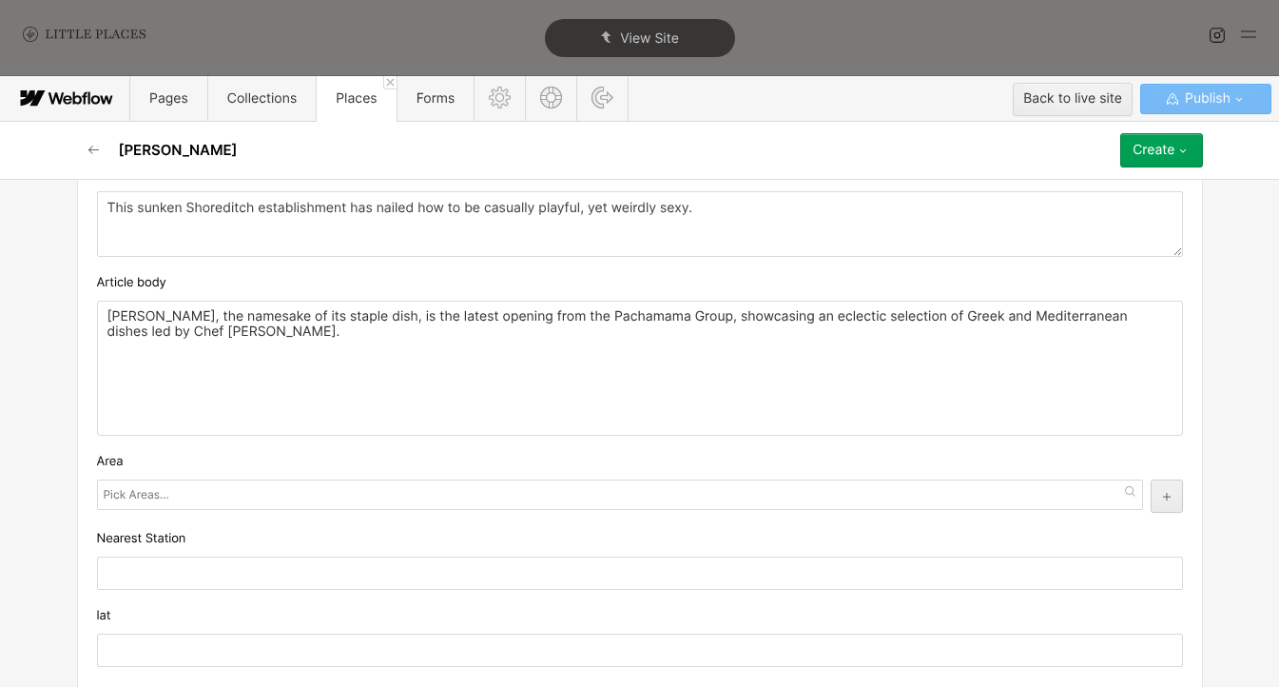
scroll to position [1154, 0]
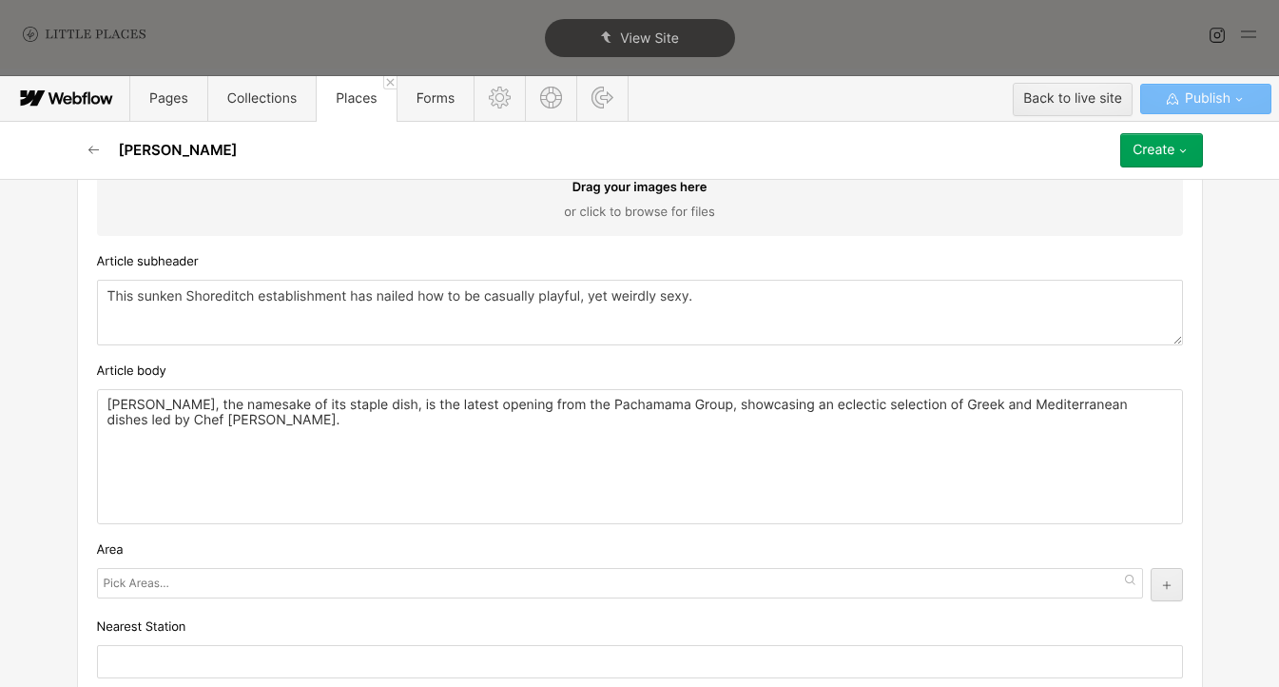
click at [382, 305] on textarea "This sunken Shoreditch establishment has nailed how to be casually playful, yet…" at bounding box center [640, 313] width 1086 height 66
click at [683, 409] on p "[PERSON_NAME], the namesake of its staple dish, is the latest opening from the …" at bounding box center [639, 413] width 1065 height 30
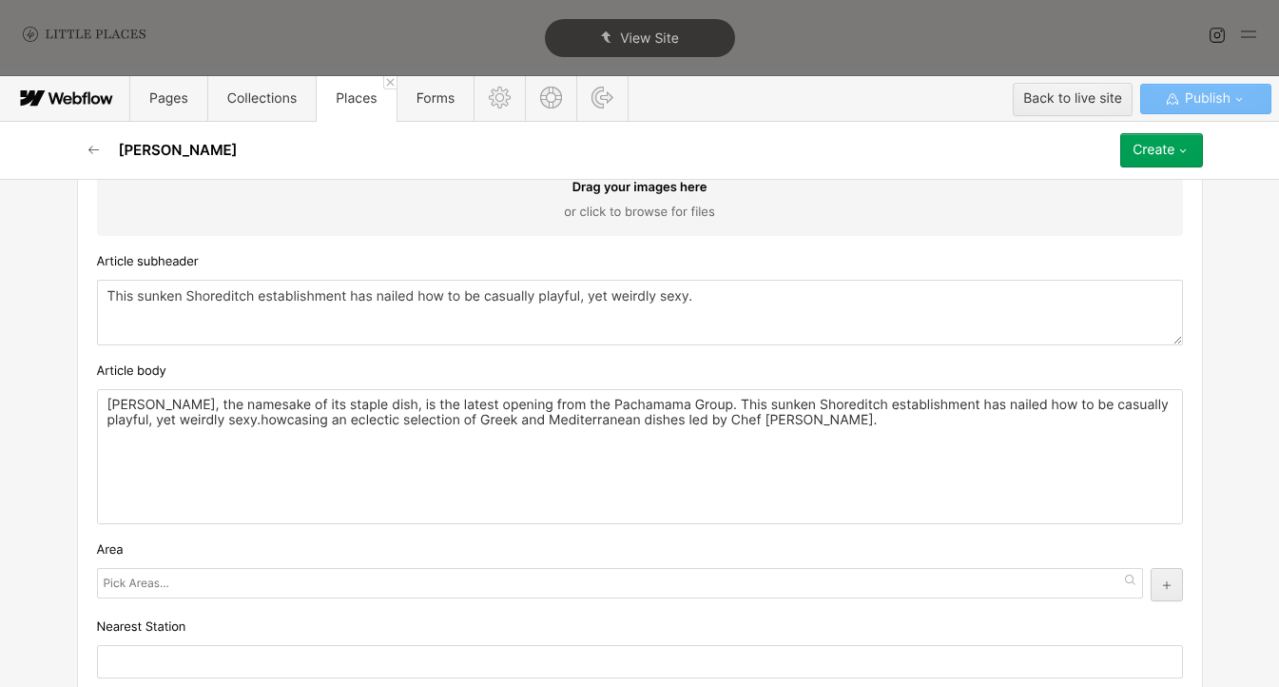
click at [838, 426] on p "[PERSON_NAME], the namesake of its staple dish, is the latest opening from the …" at bounding box center [639, 413] width 1065 height 30
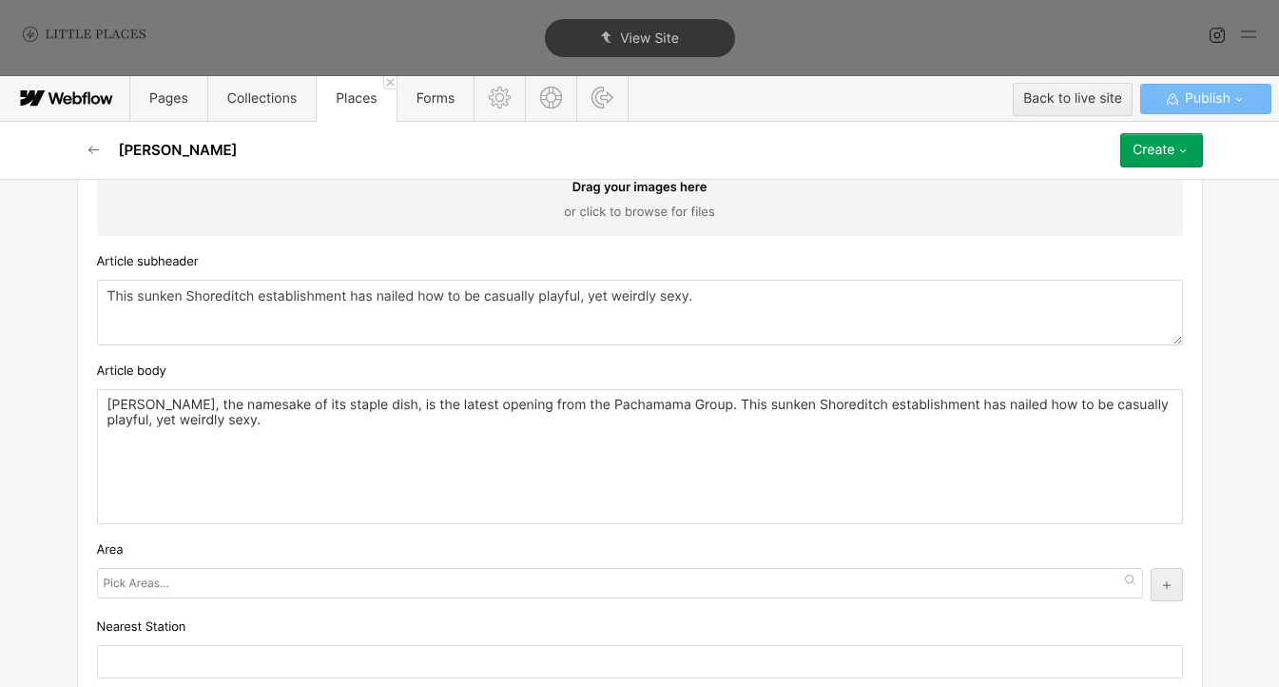
click at [186, 298] on textarea "This sunken Shoreditch establishment has nailed how to be casually playful, yet…" at bounding box center [640, 313] width 1086 height 66
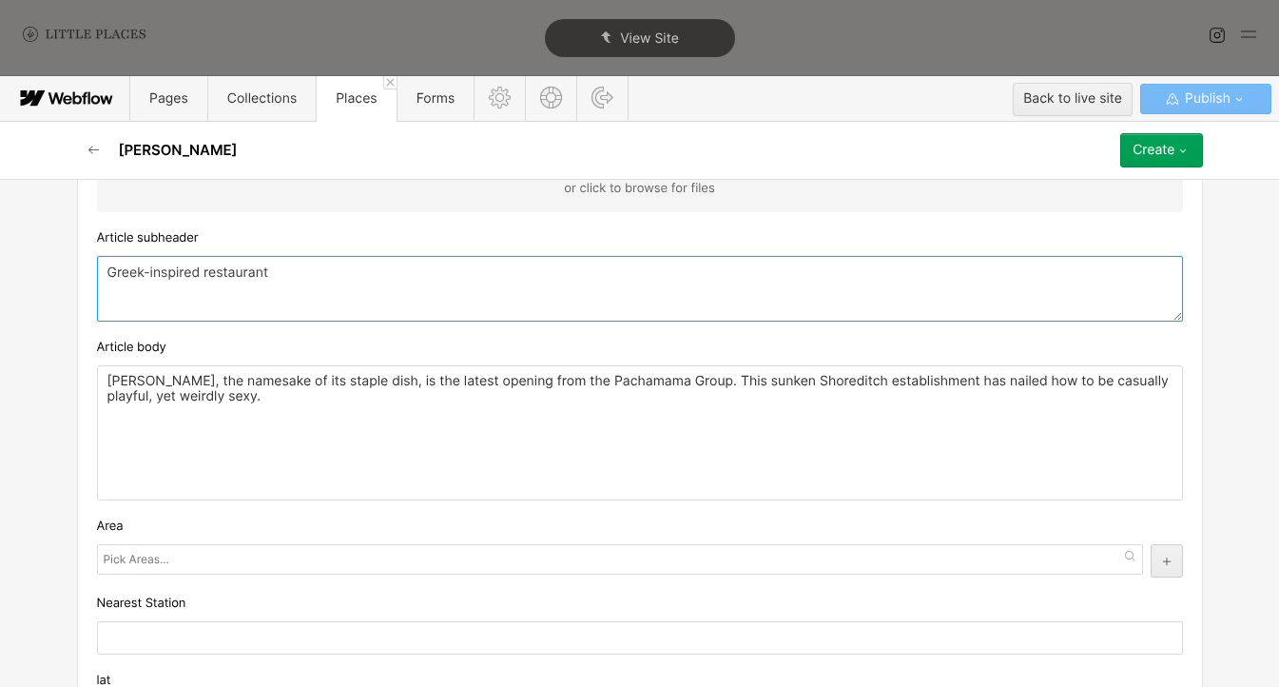
scroll to position [1186, 0]
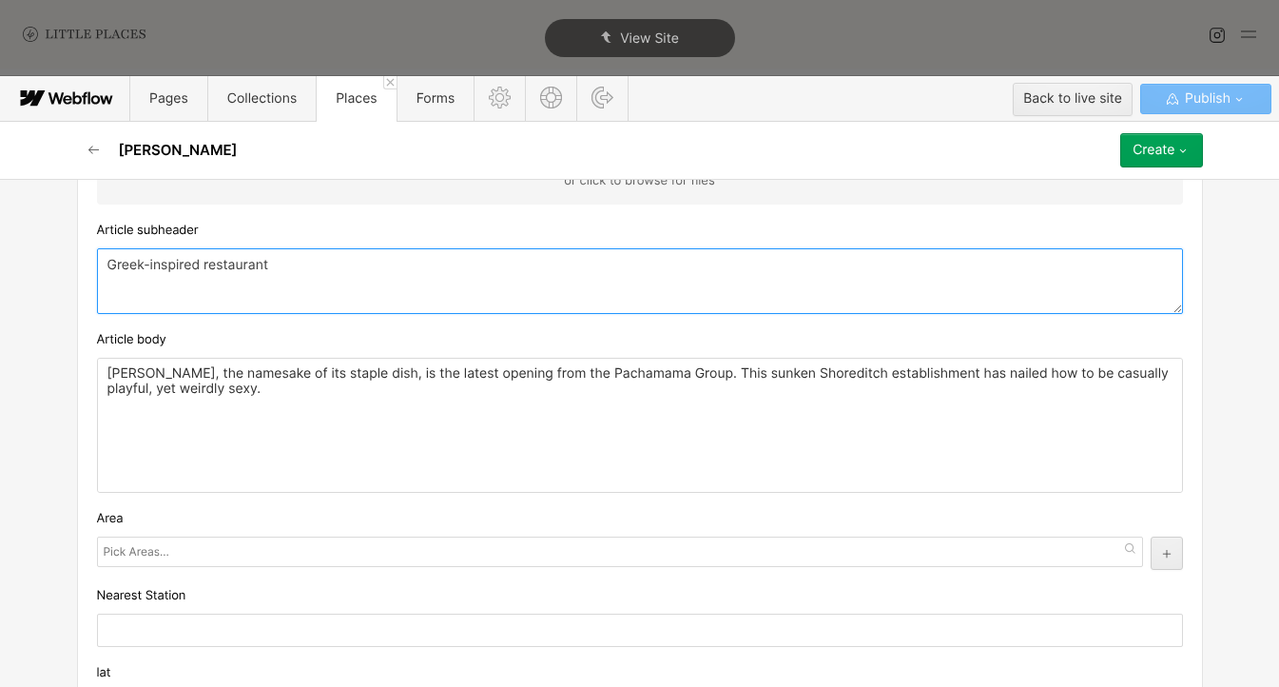
type textarea "Greek-inspired restaurant"
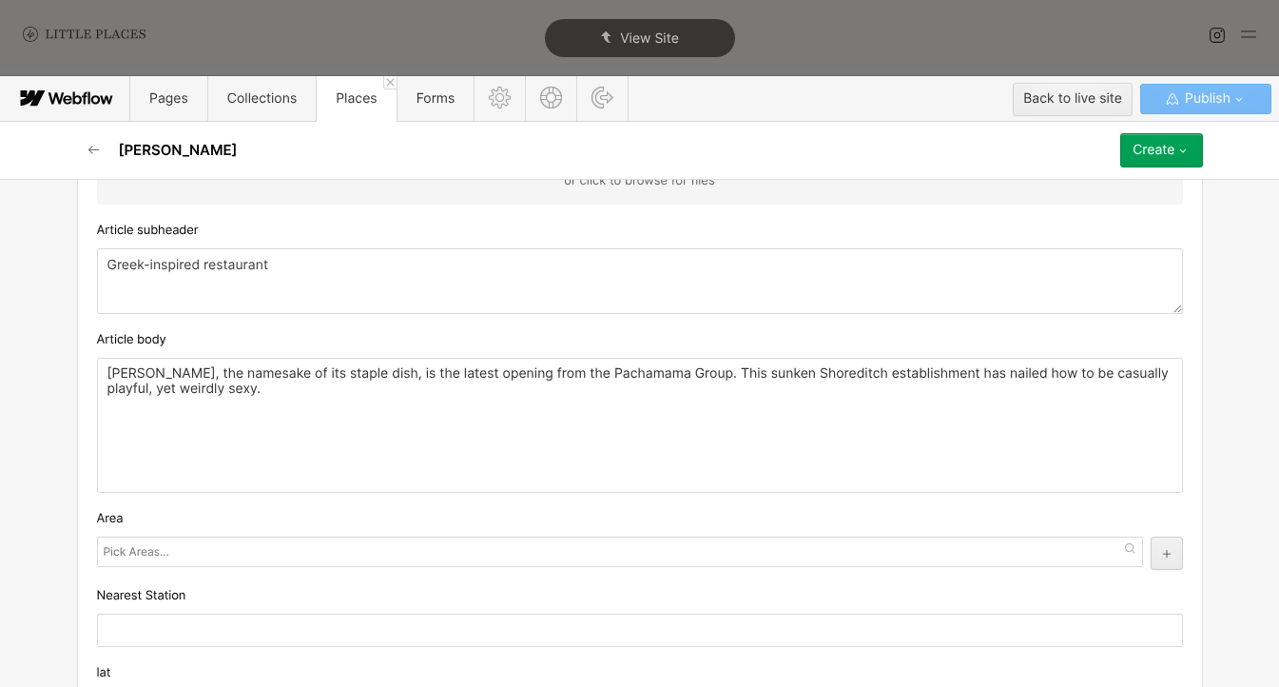
click at [128, 565] on div at bounding box center [620, 551] width 1046 height 30
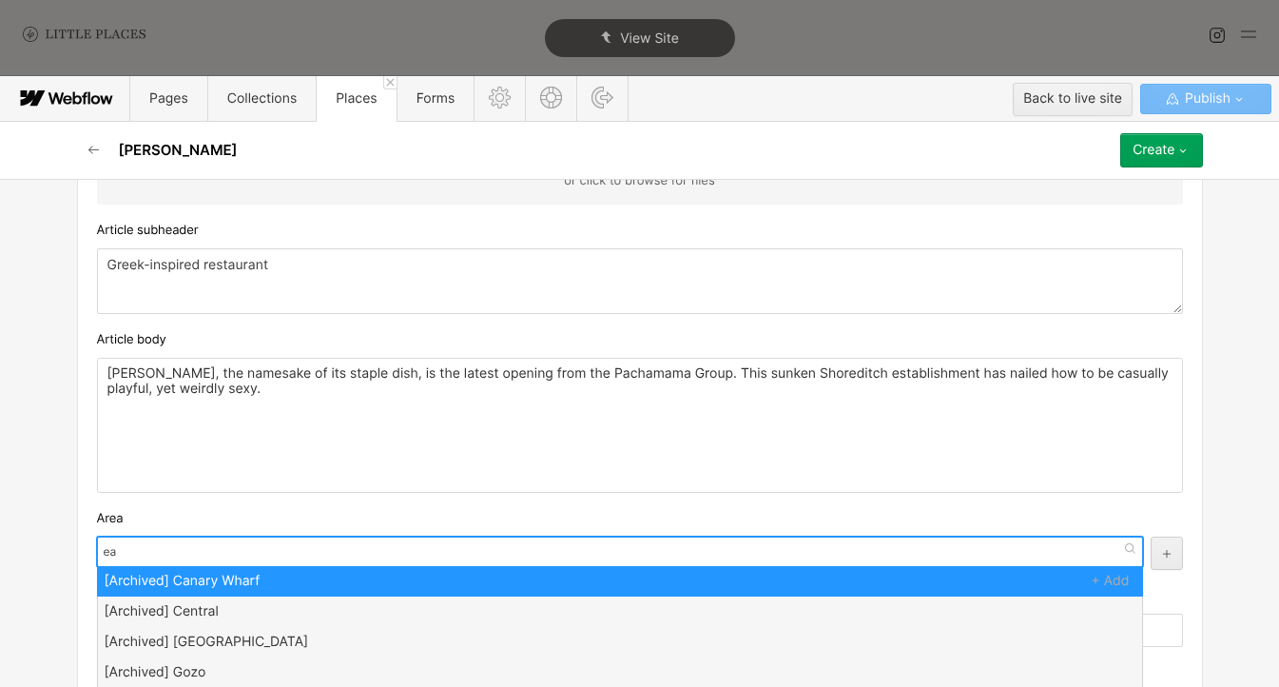
type input "eas"
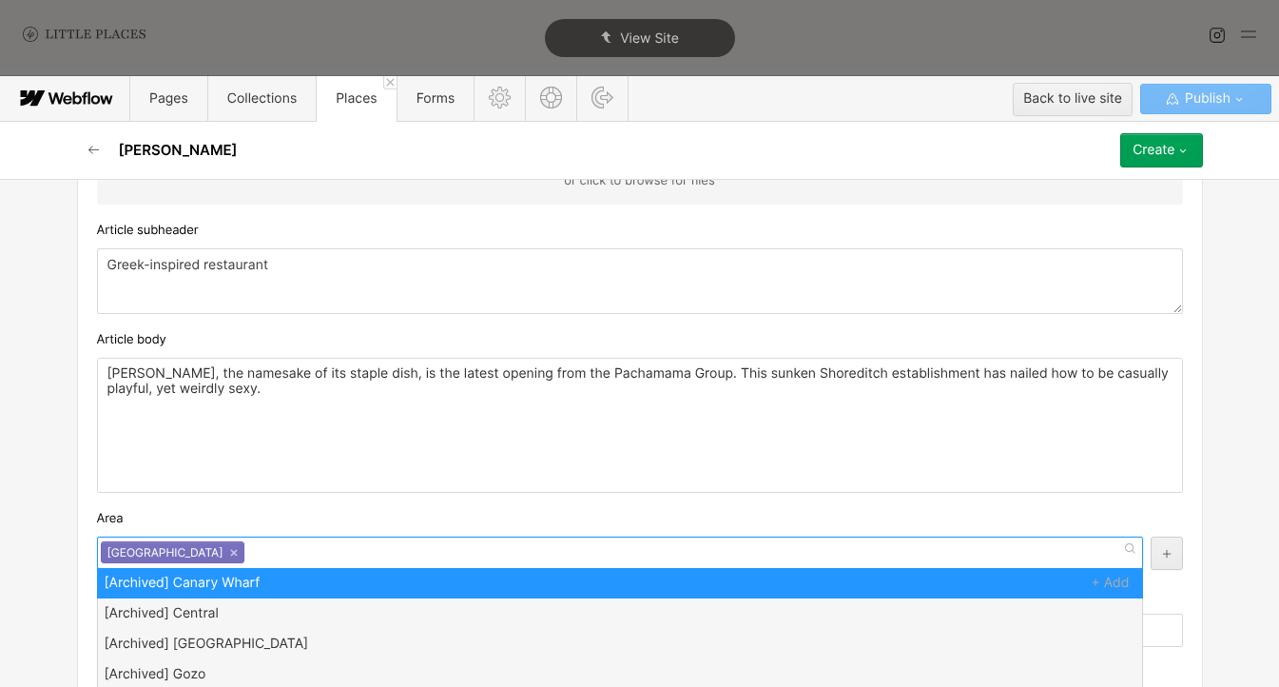
scroll to position [0, 0]
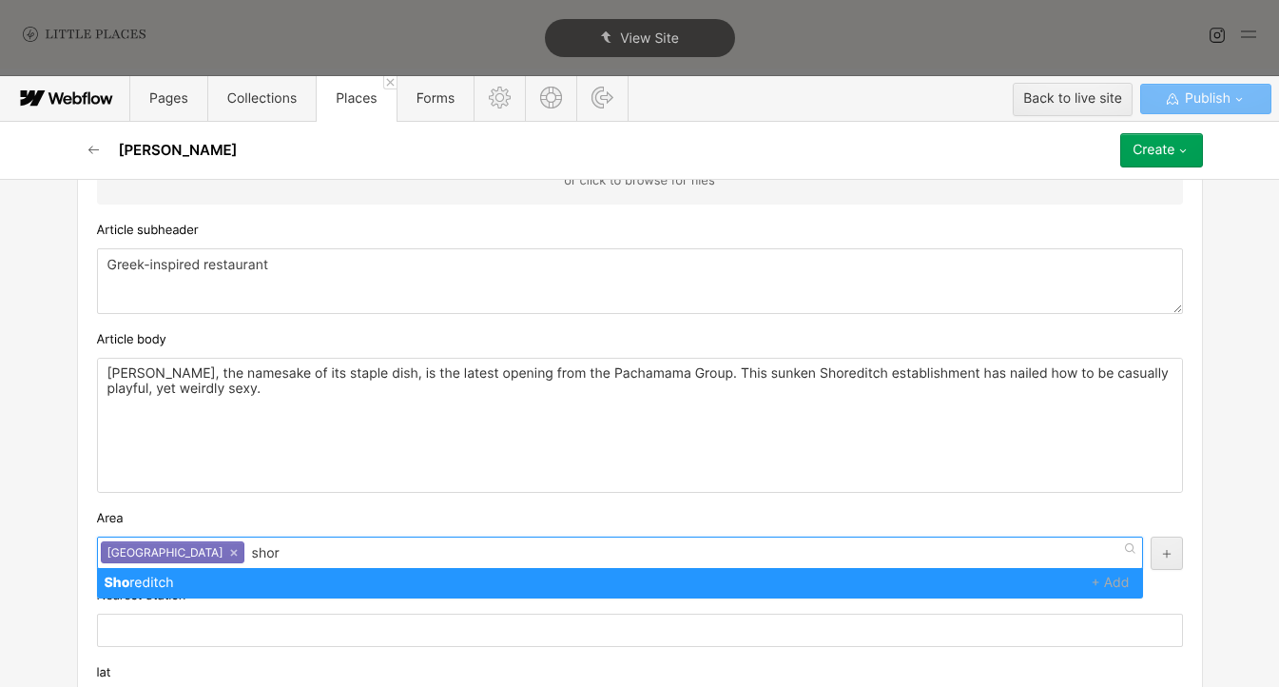
type input "shore"
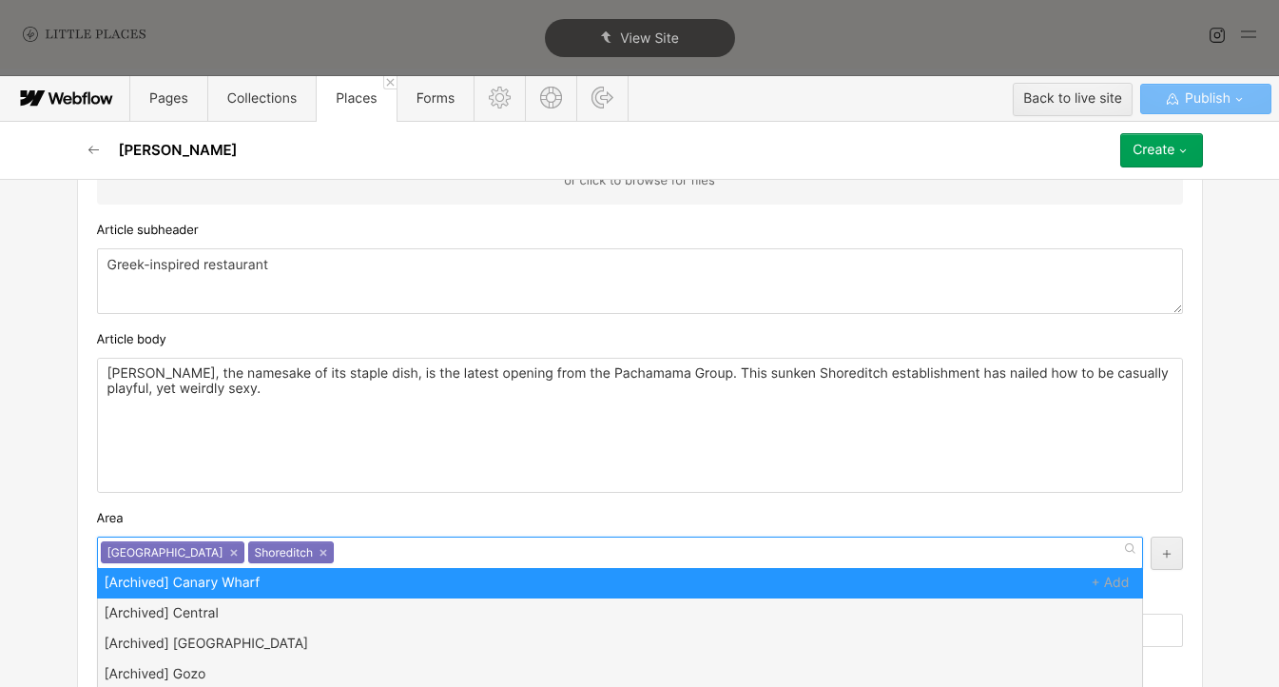
click at [239, 507] on div "Custom fields Tags Mediterranean Small plates Cocktails Wine Industrial Mediter…" at bounding box center [640, 217] width 1126 height 1954
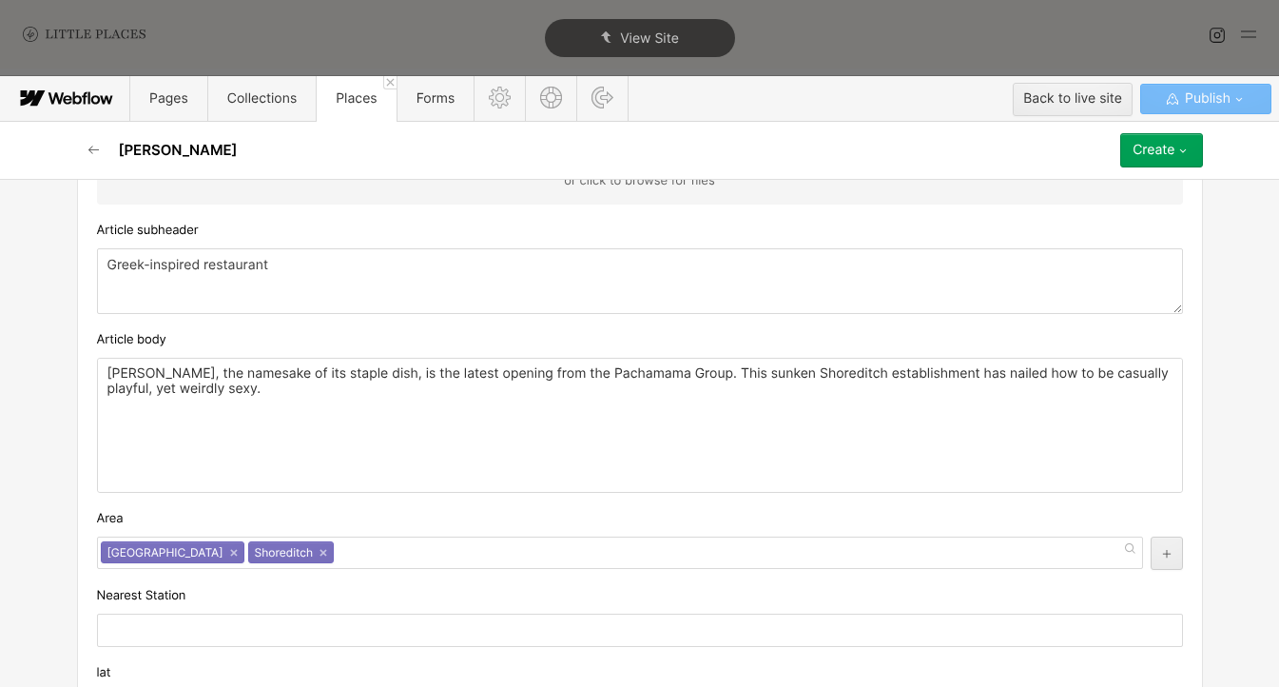
scroll to position [1409, 0]
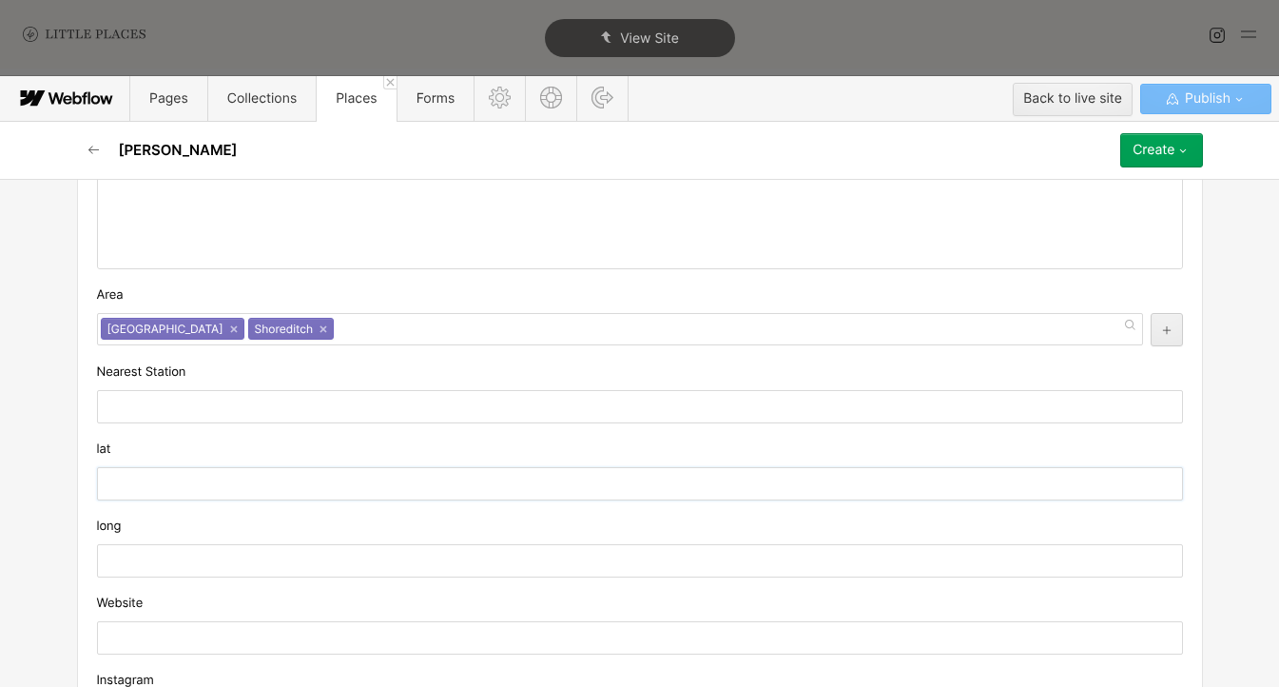
click at [272, 486] on input "text" at bounding box center [640, 483] width 1086 height 33
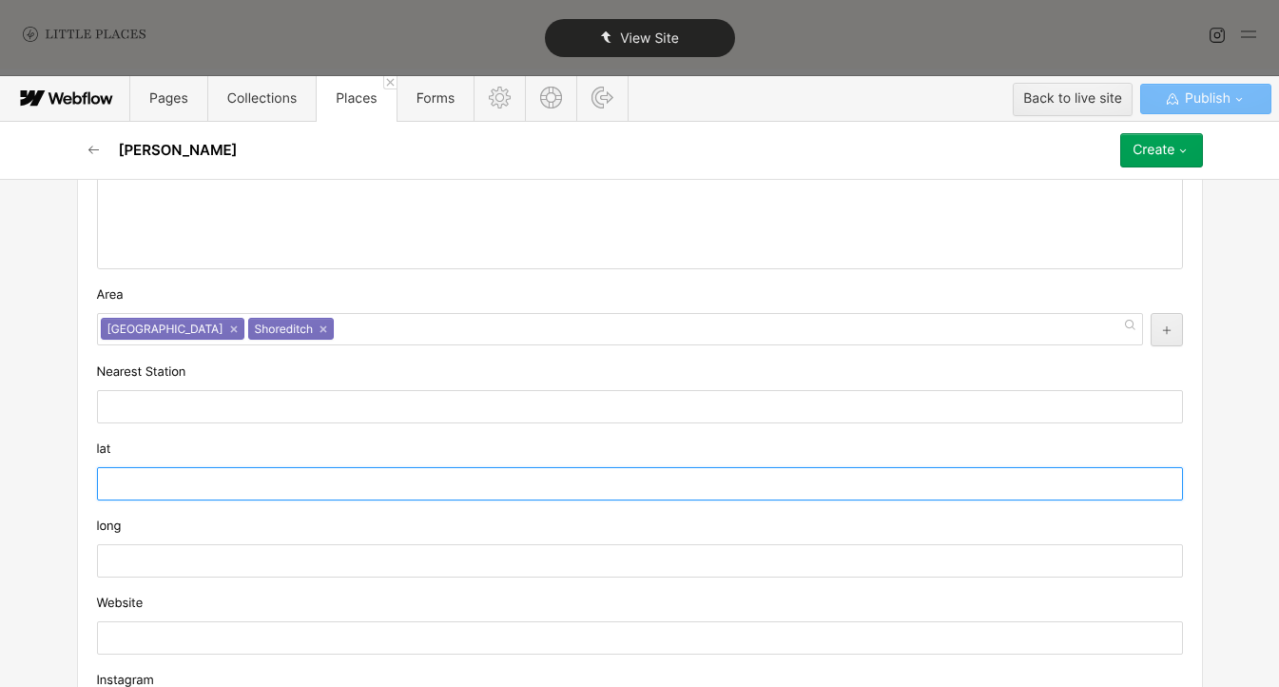
paste input "51.5251373"
type input "51.5251373"
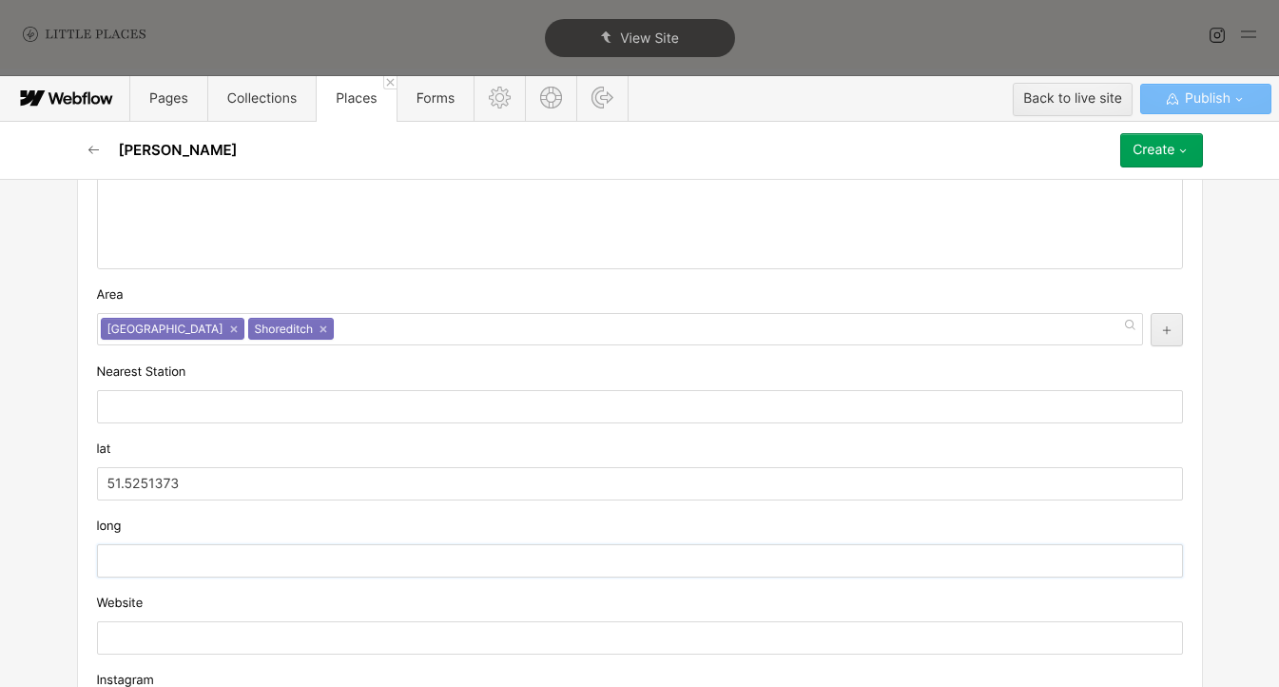
click at [191, 562] on input "text" at bounding box center [640, 560] width 1086 height 33
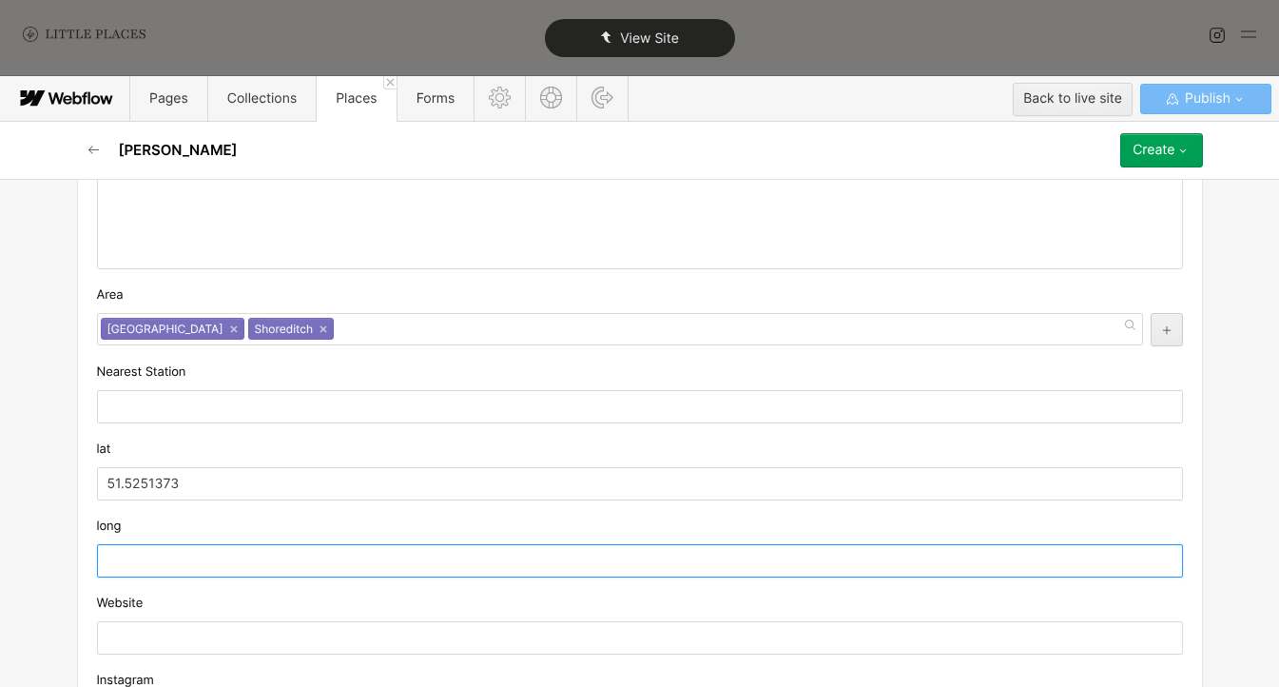
paste input "-0.0822836"
type input "-0.0822836"
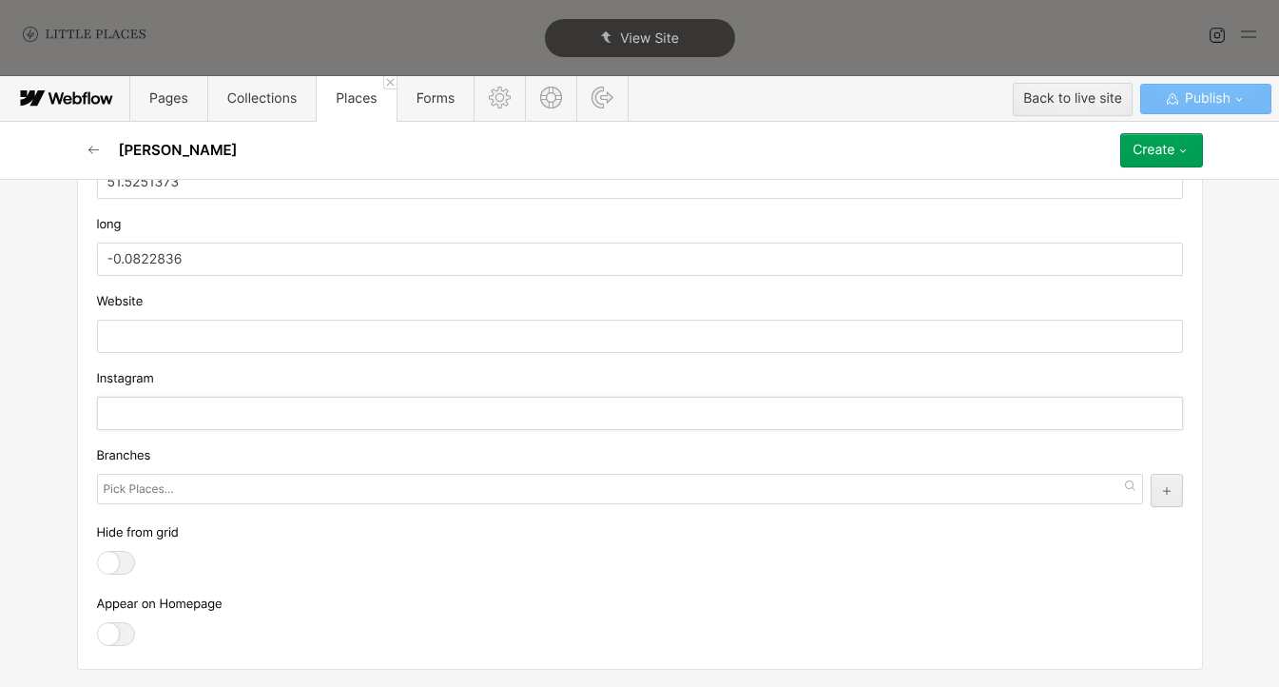
click at [281, 420] on input "text" at bounding box center [640, 413] width 1086 height 33
paste input "[URL][DOMAIN_NAME]"
click at [374, 412] on input "[URL][DOMAIN_NAME]" at bounding box center [640, 413] width 1086 height 33
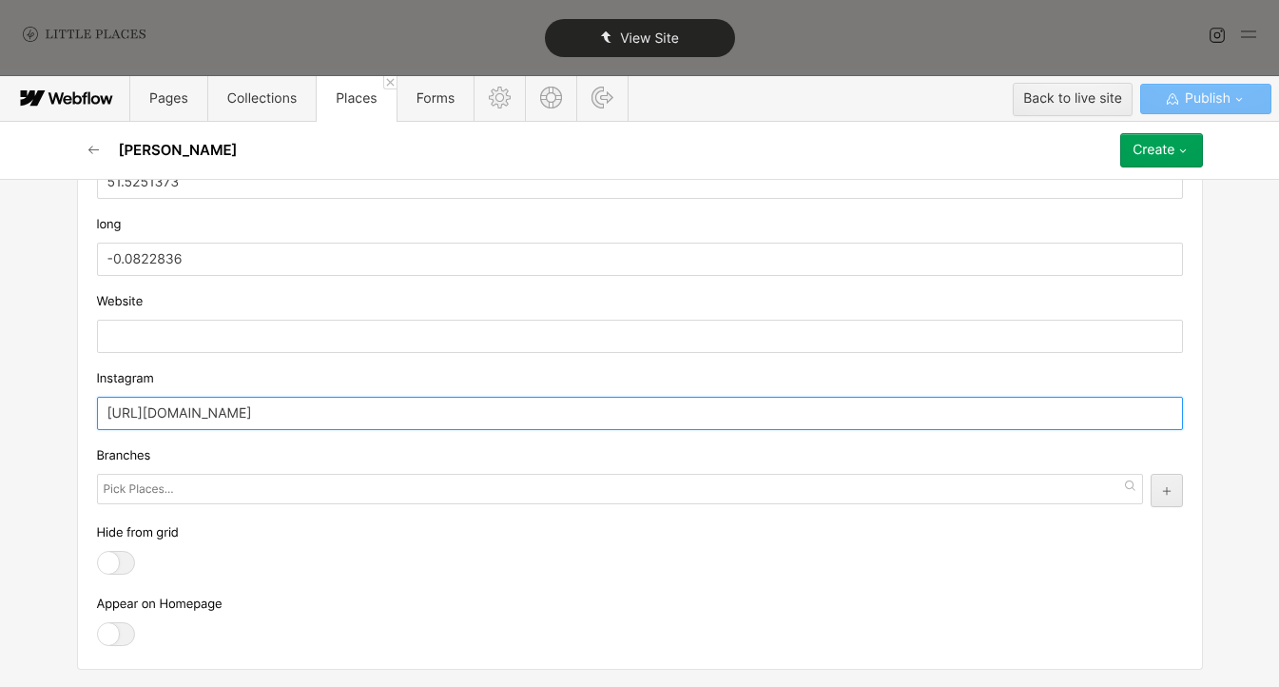
type input "[URL][DOMAIN_NAME]"
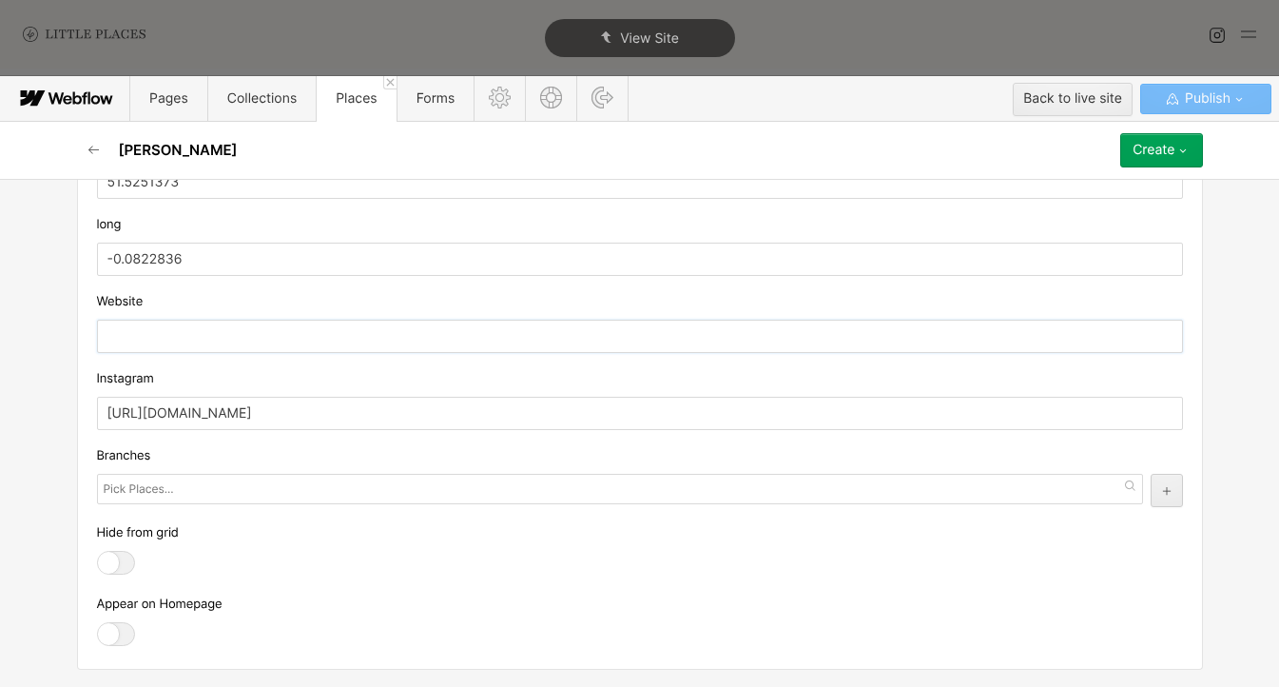
click at [331, 329] on input "text" at bounding box center [640, 336] width 1086 height 33
paste input "[URL][DOMAIN_NAME][PERSON_NAME]"
click at [256, 336] on input "[URL][DOMAIN_NAME][PERSON_NAME]" at bounding box center [640, 336] width 1086 height 33
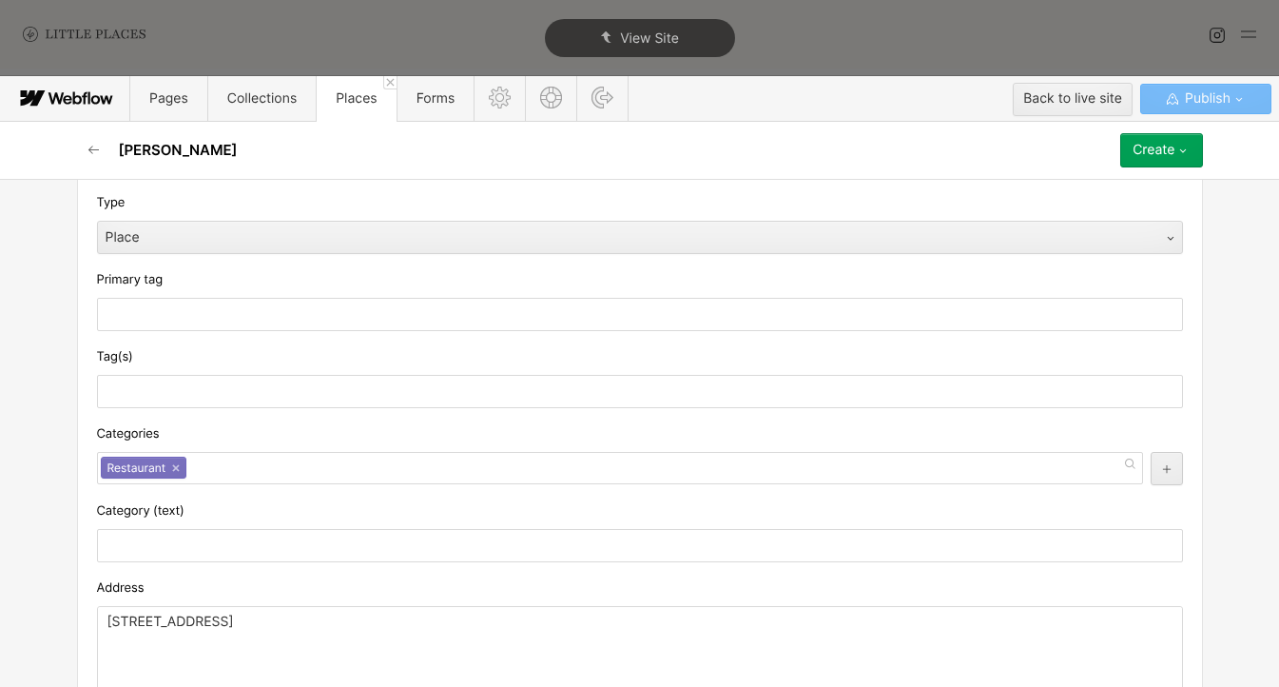
scroll to position [333, 0]
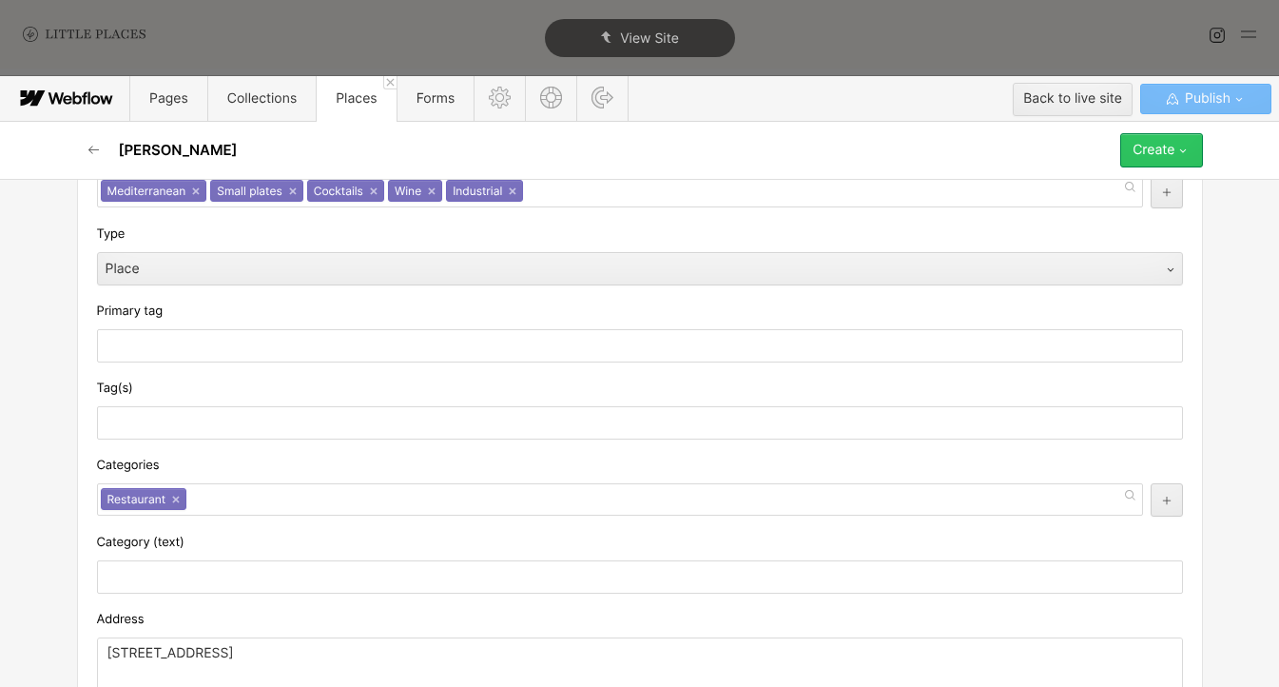
type input "[URL][DOMAIN_NAME][PERSON_NAME]"
click at [1128, 165] on button "Create" at bounding box center [1161, 150] width 82 height 34
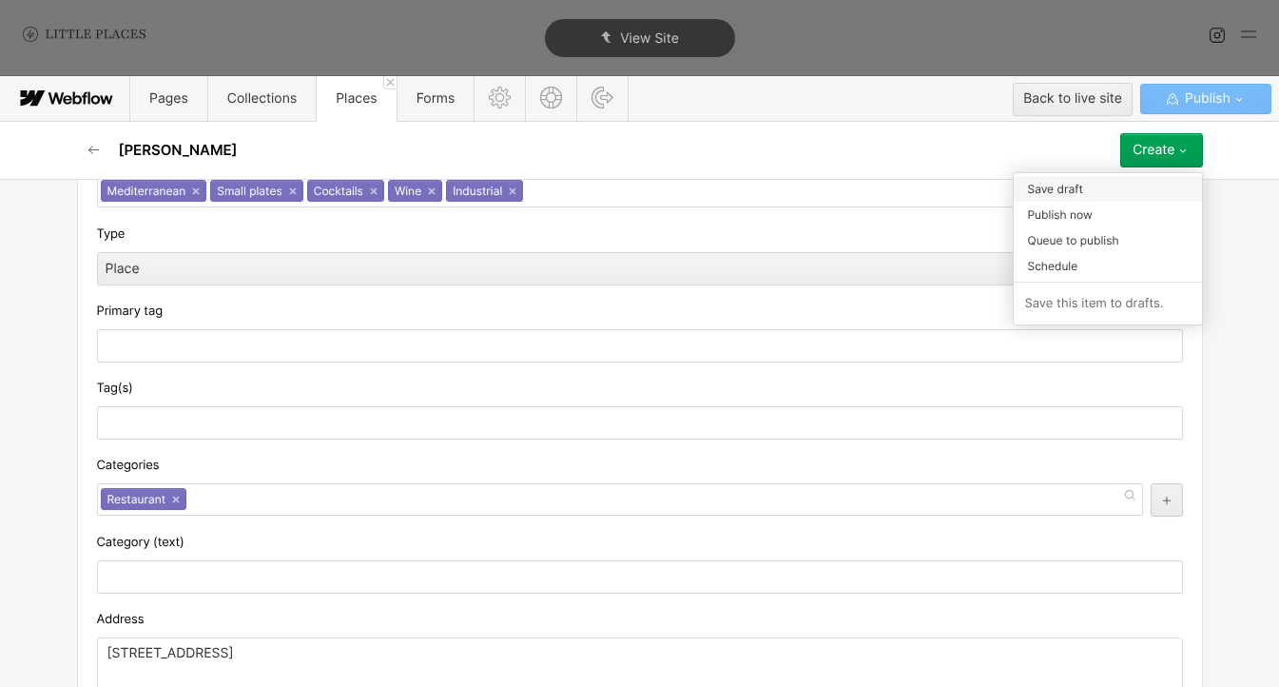
click at [1095, 197] on div "Save draft" at bounding box center [1108, 189] width 188 height 26
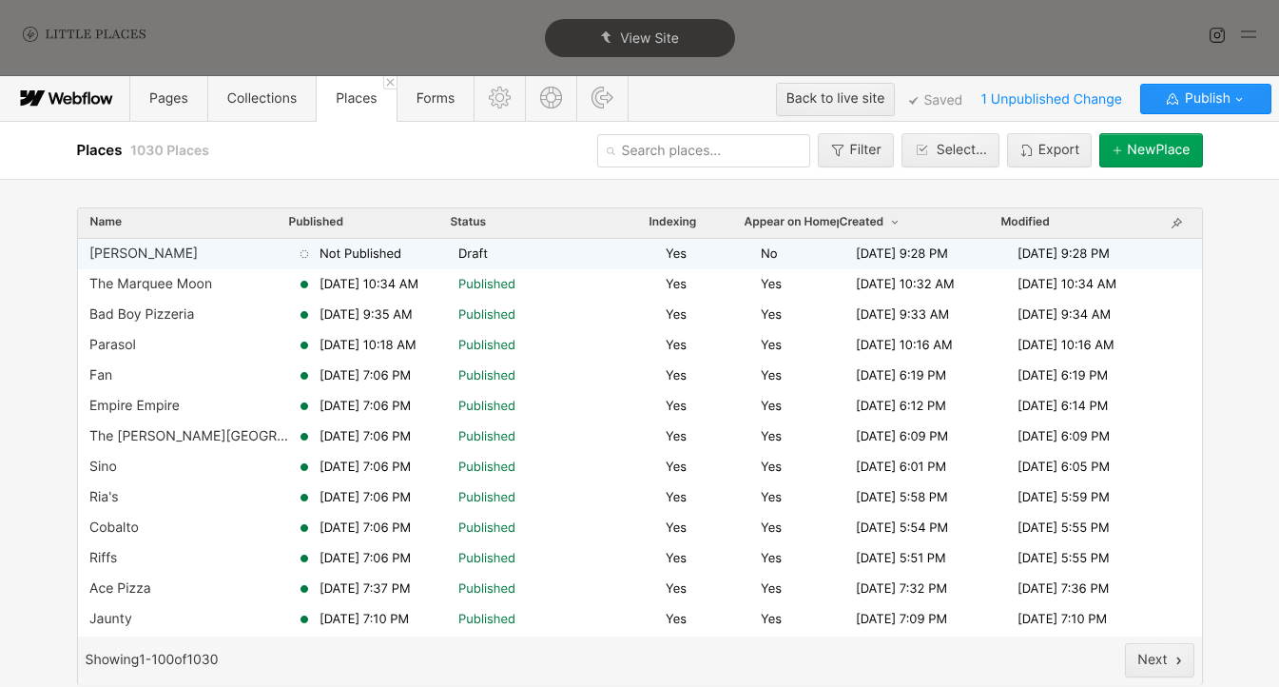
click at [307, 257] on icon at bounding box center [304, 253] width 15 height 15
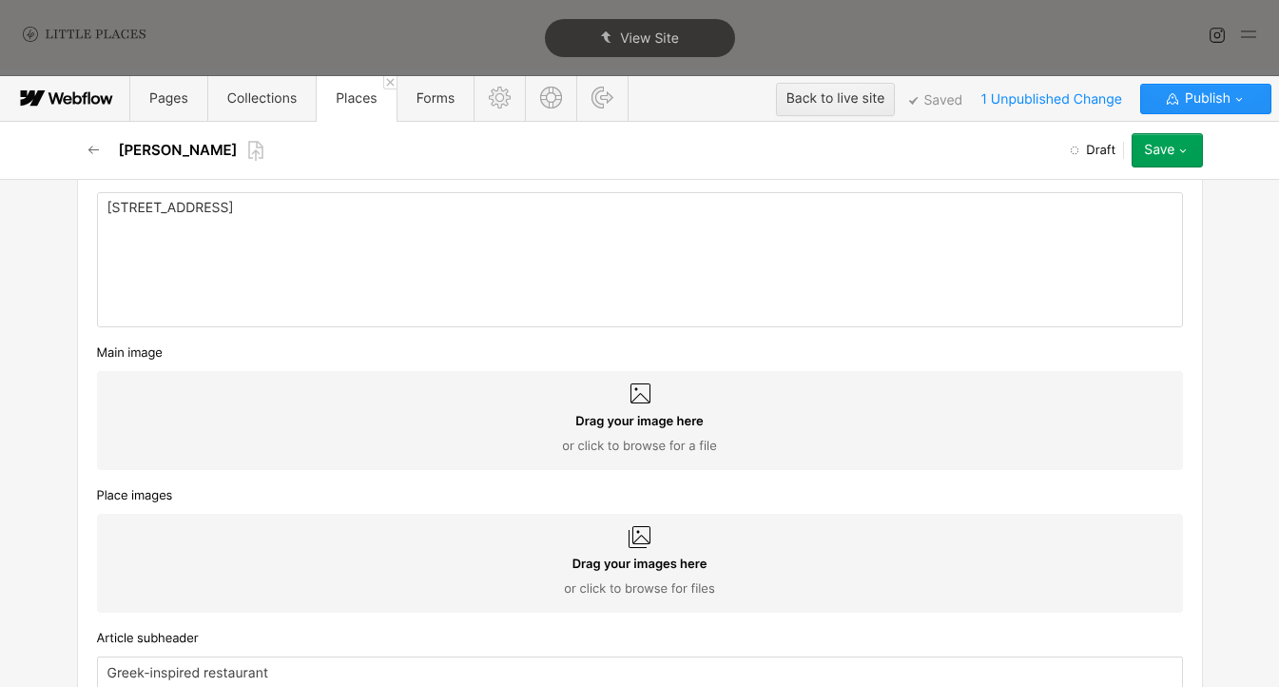
scroll to position [813, 0]
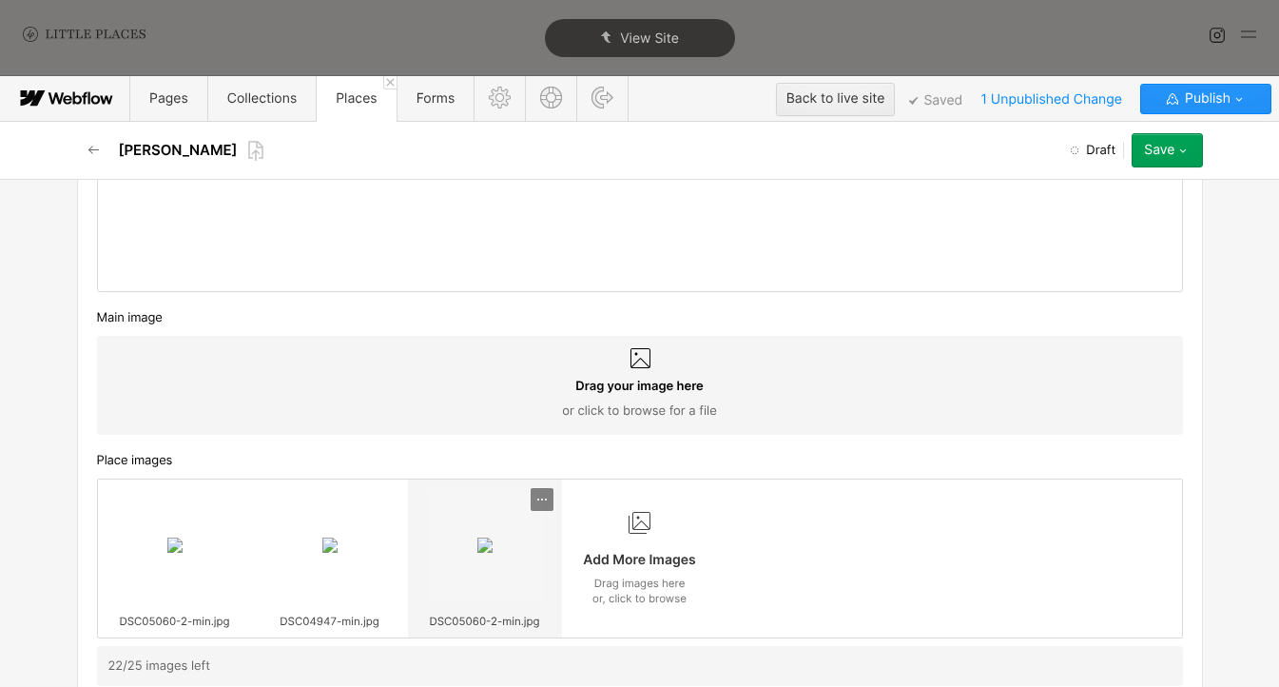
click at [537, 505] on icon at bounding box center [541, 499] width 15 height 15
click at [519, 567] on div "Delete" at bounding box center [507, 560] width 80 height 15
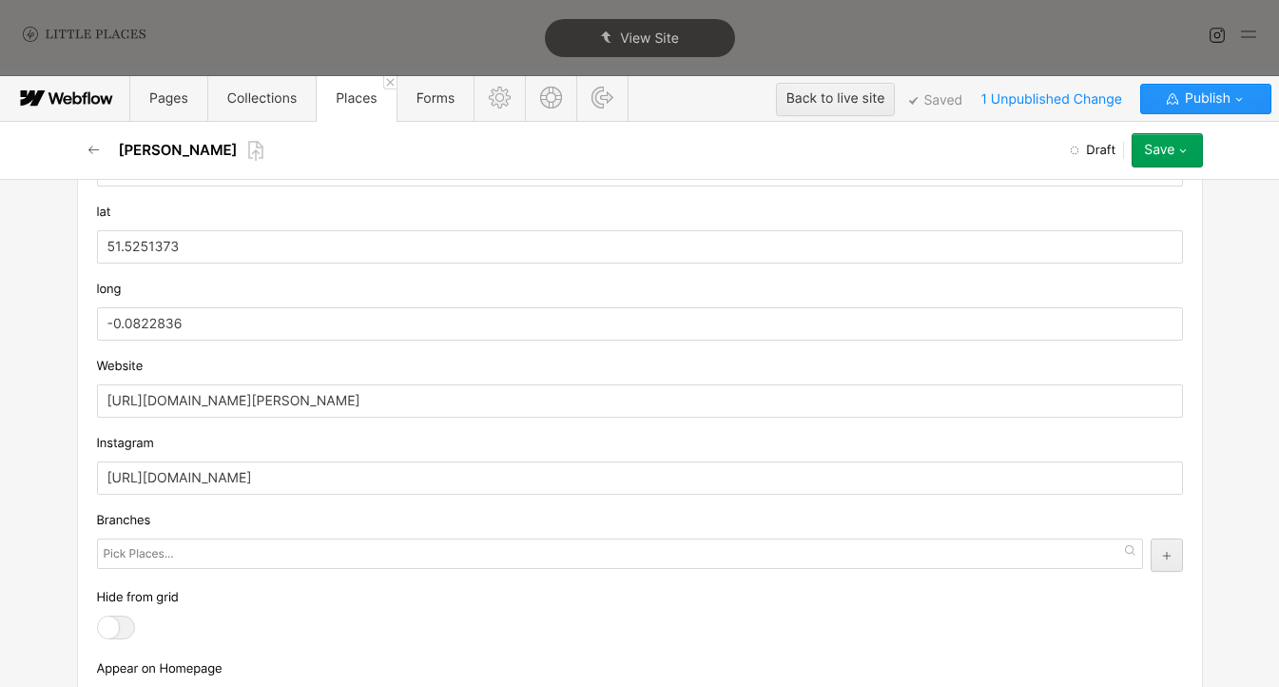
scroll to position [1892, 0]
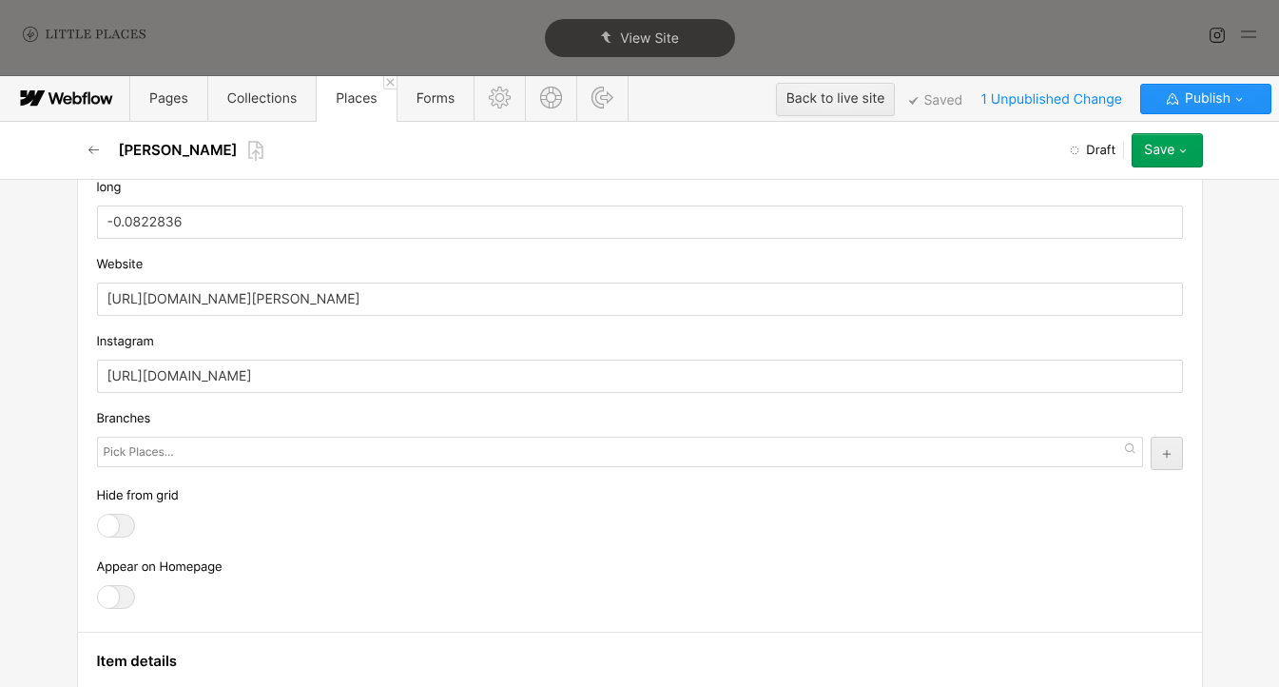
click at [138, 601] on label at bounding box center [121, 597] width 48 height 24
click at [0, 0] on input "checkbox" at bounding box center [0, 0] width 0 height 0
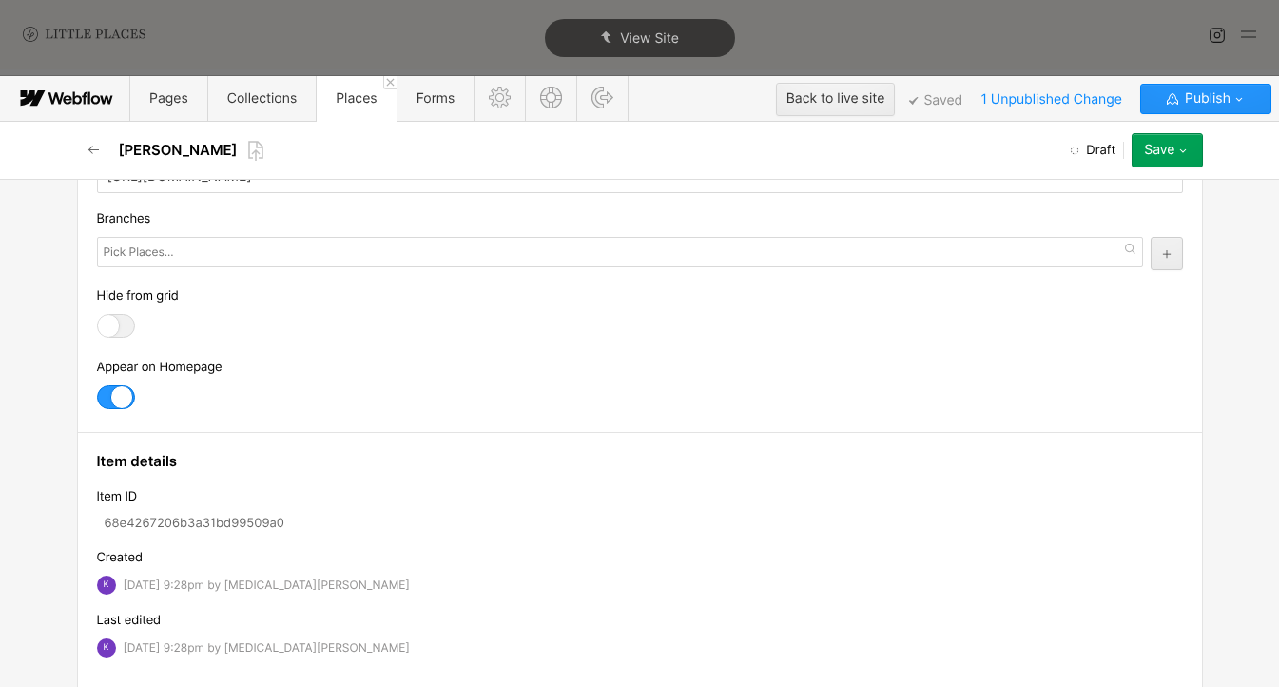
scroll to position [2173, 0]
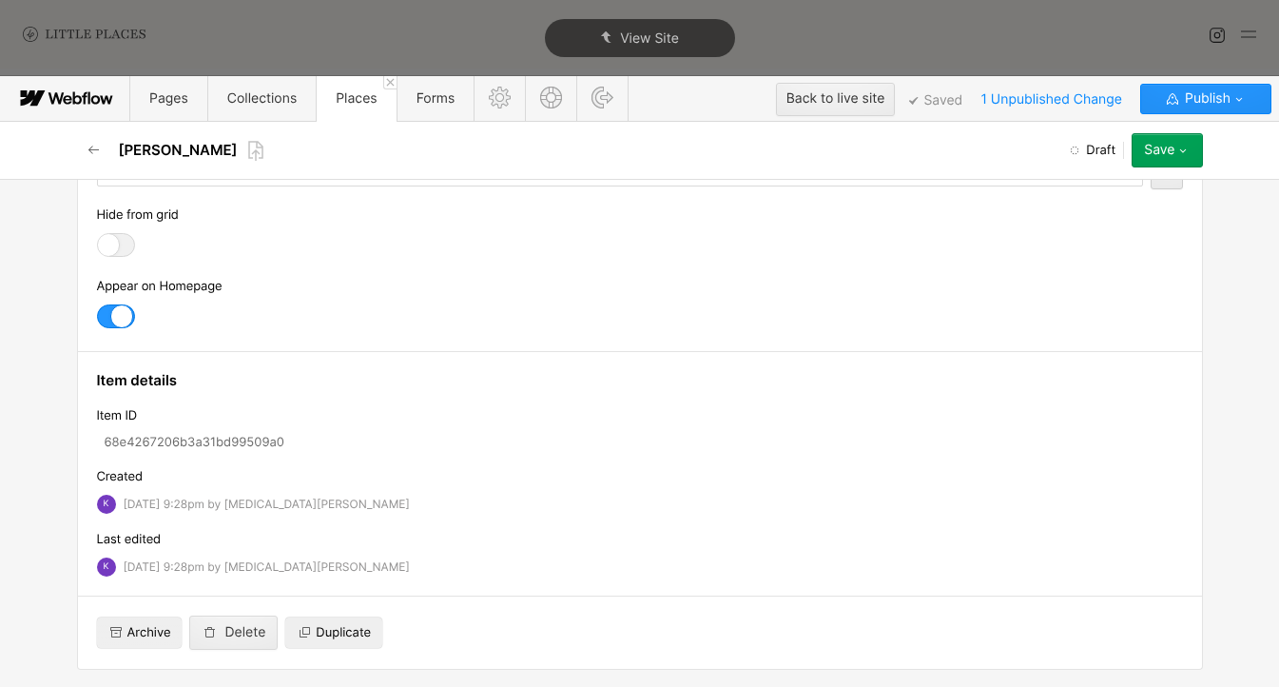
click at [1162, 141] on button "Save" at bounding box center [1167, 150] width 70 height 34
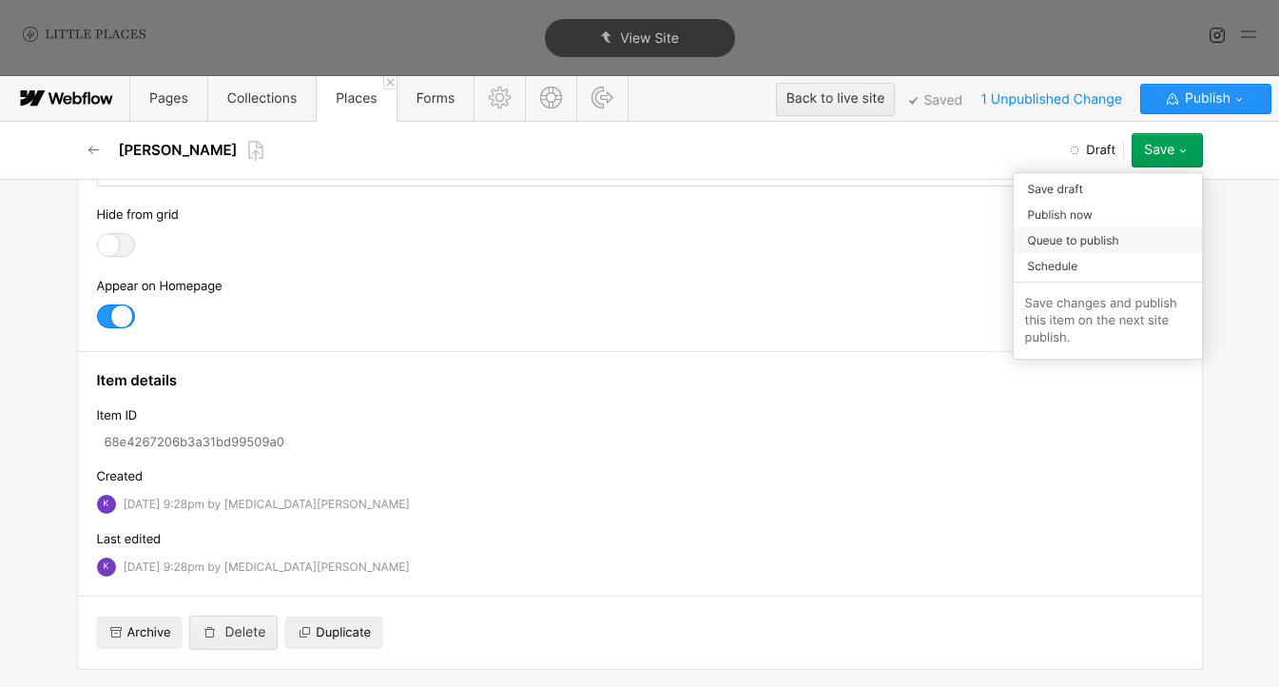
click at [1117, 248] on span "Queue to publish" at bounding box center [1073, 240] width 91 height 18
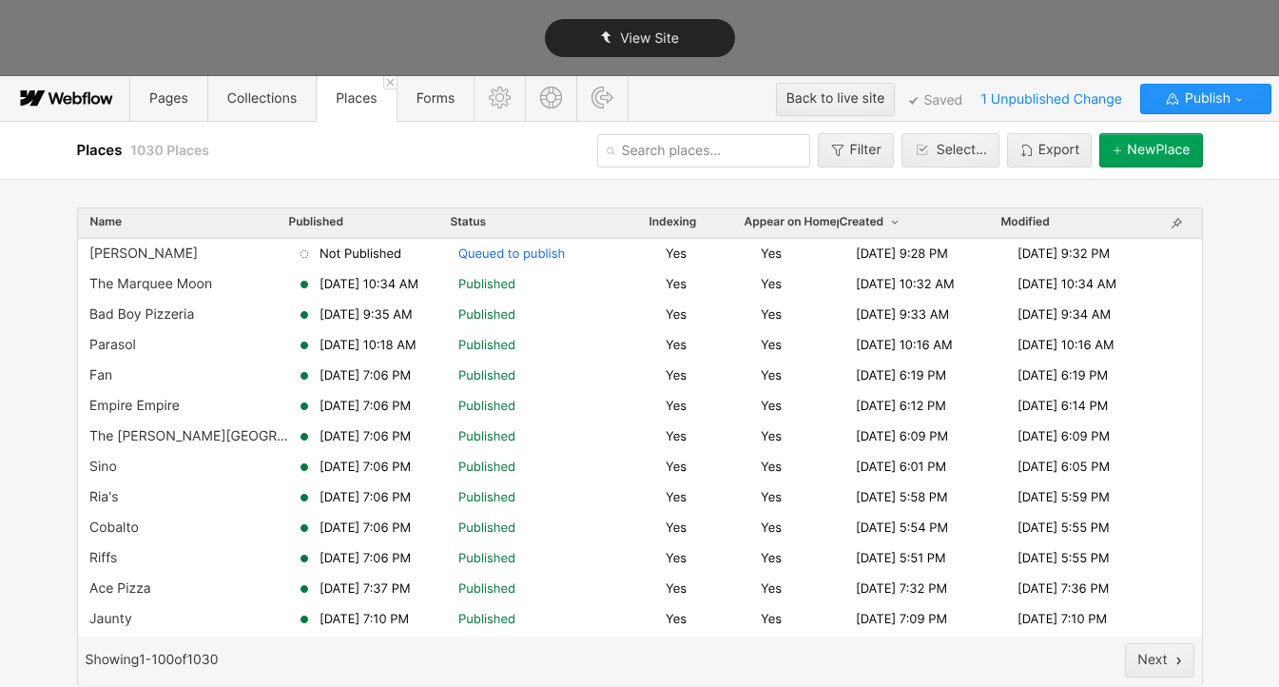
click at [644, 50] on div "View Site" at bounding box center [640, 38] width 190 height 38
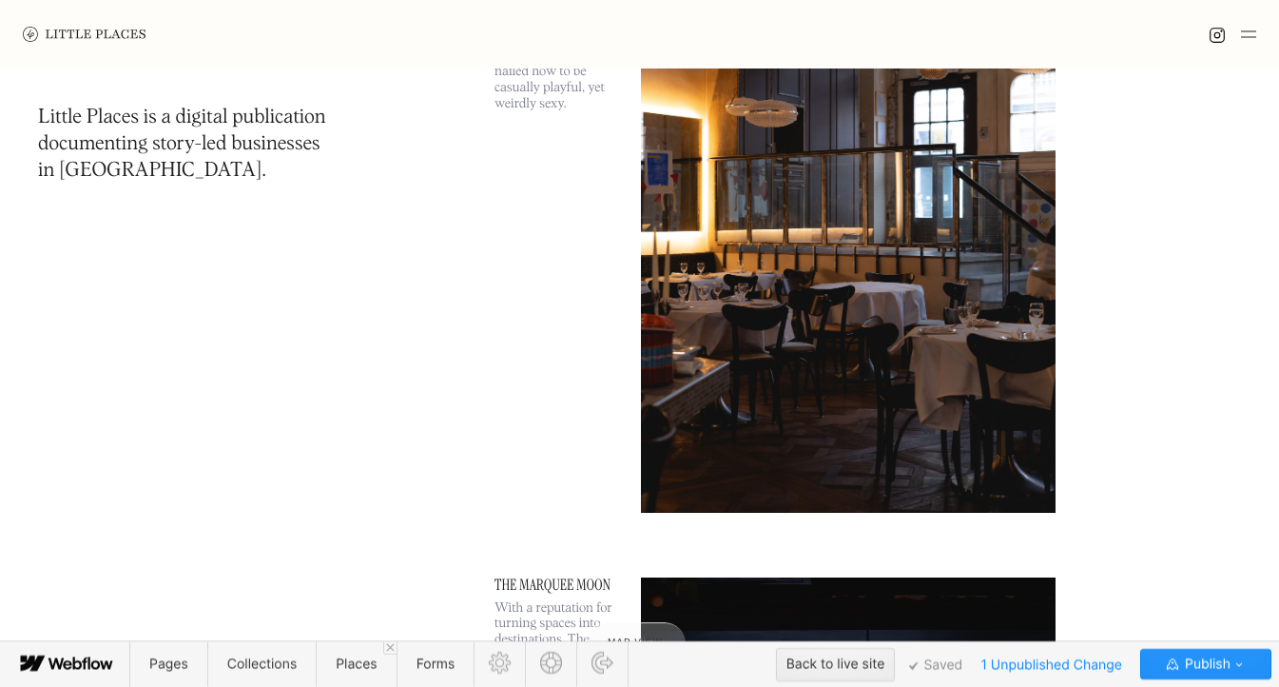
scroll to position [273, 0]
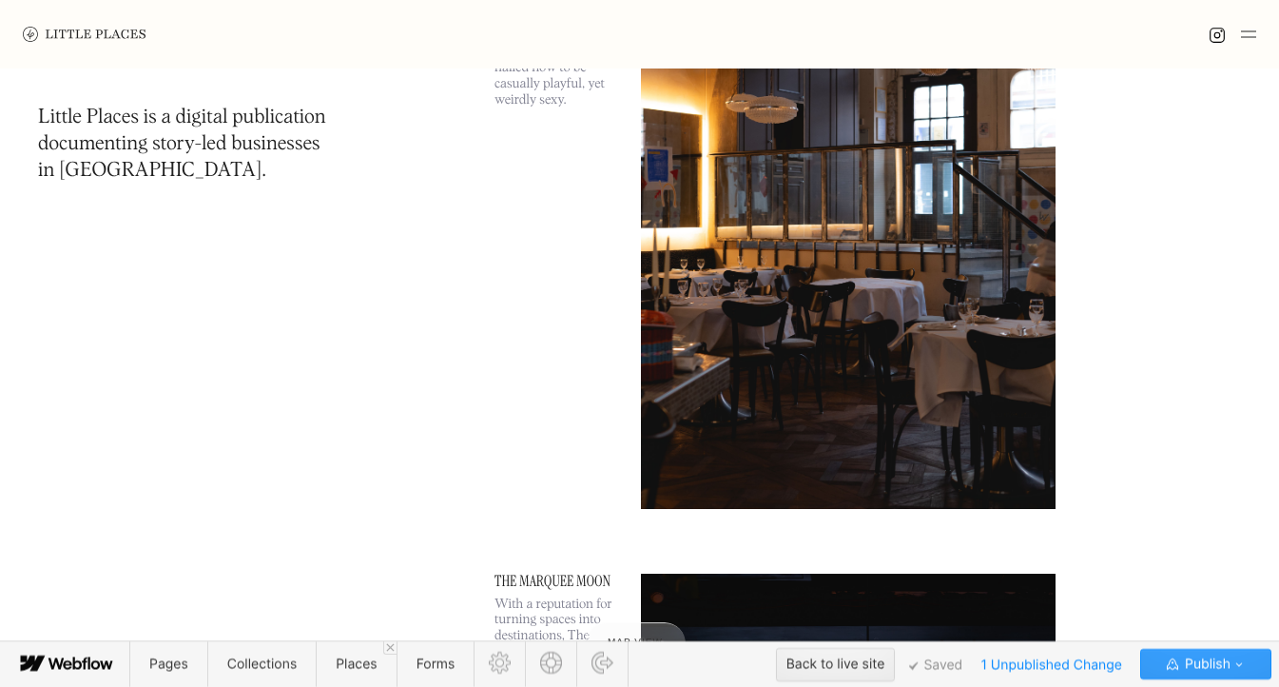
click at [1228, 656] on span "Publish" at bounding box center [1205, 664] width 49 height 29
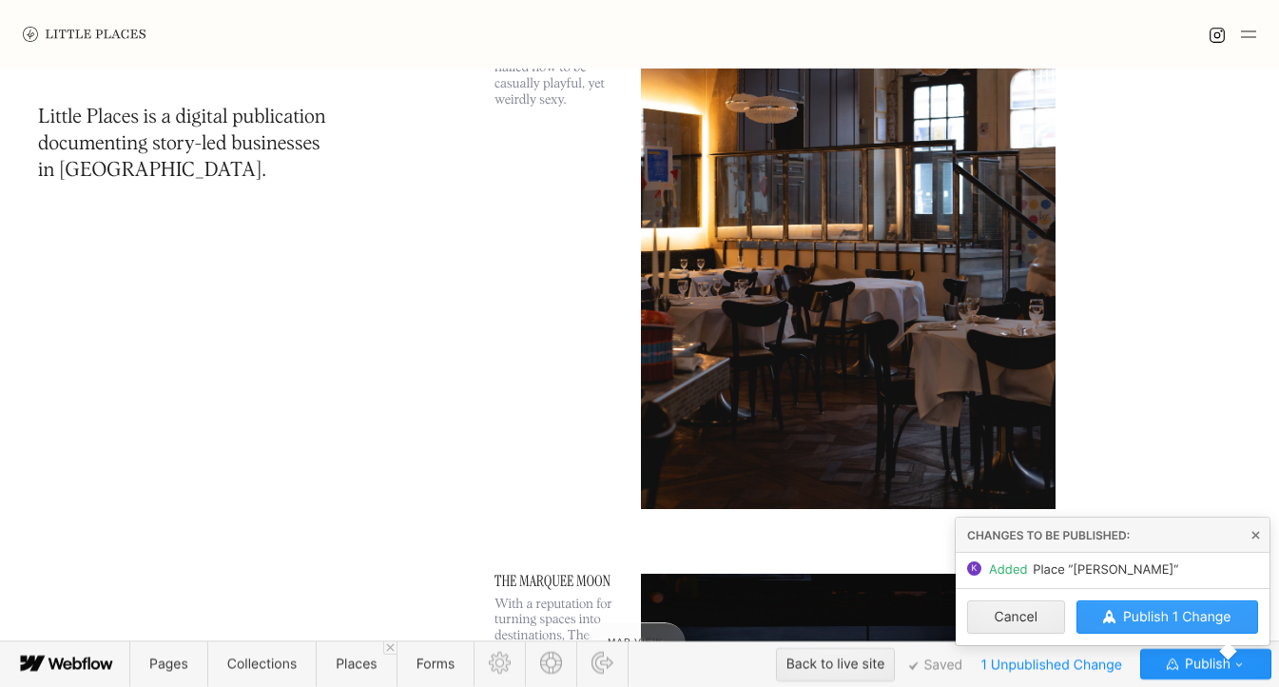
click at [1154, 632] on button "Publish 1 Change" at bounding box center [1167, 616] width 183 height 33
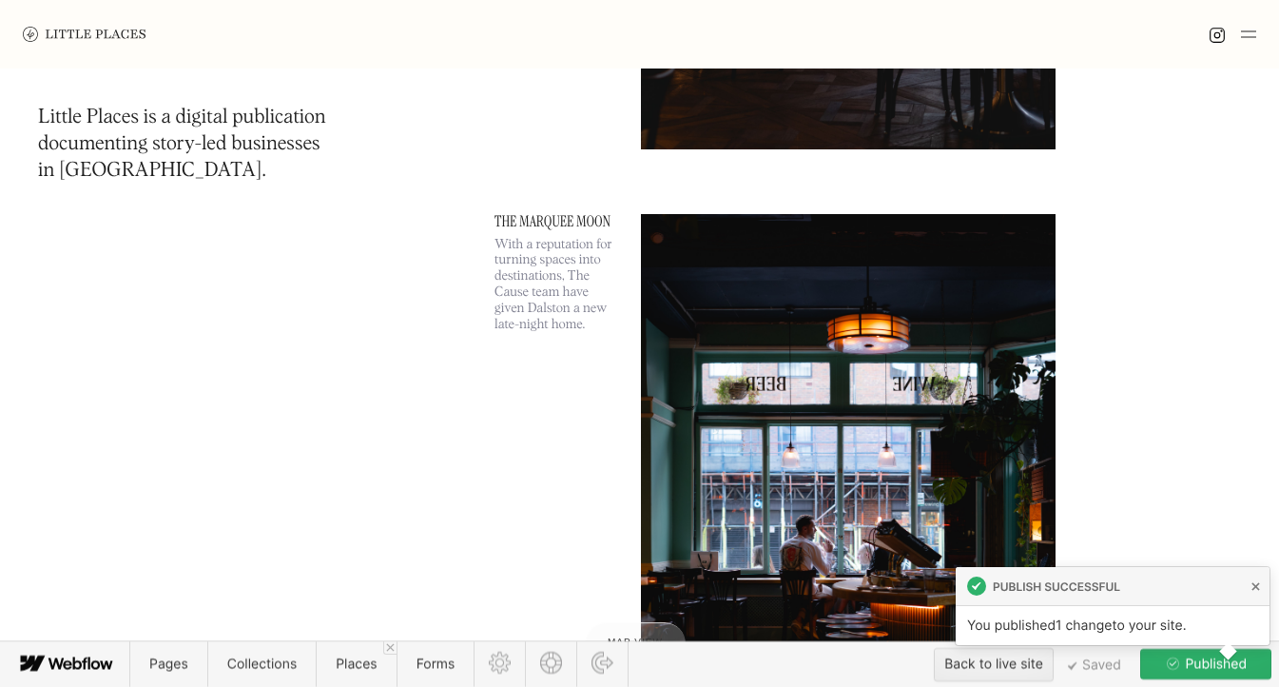
scroll to position [0, 0]
